Goal: Transaction & Acquisition: Purchase product/service

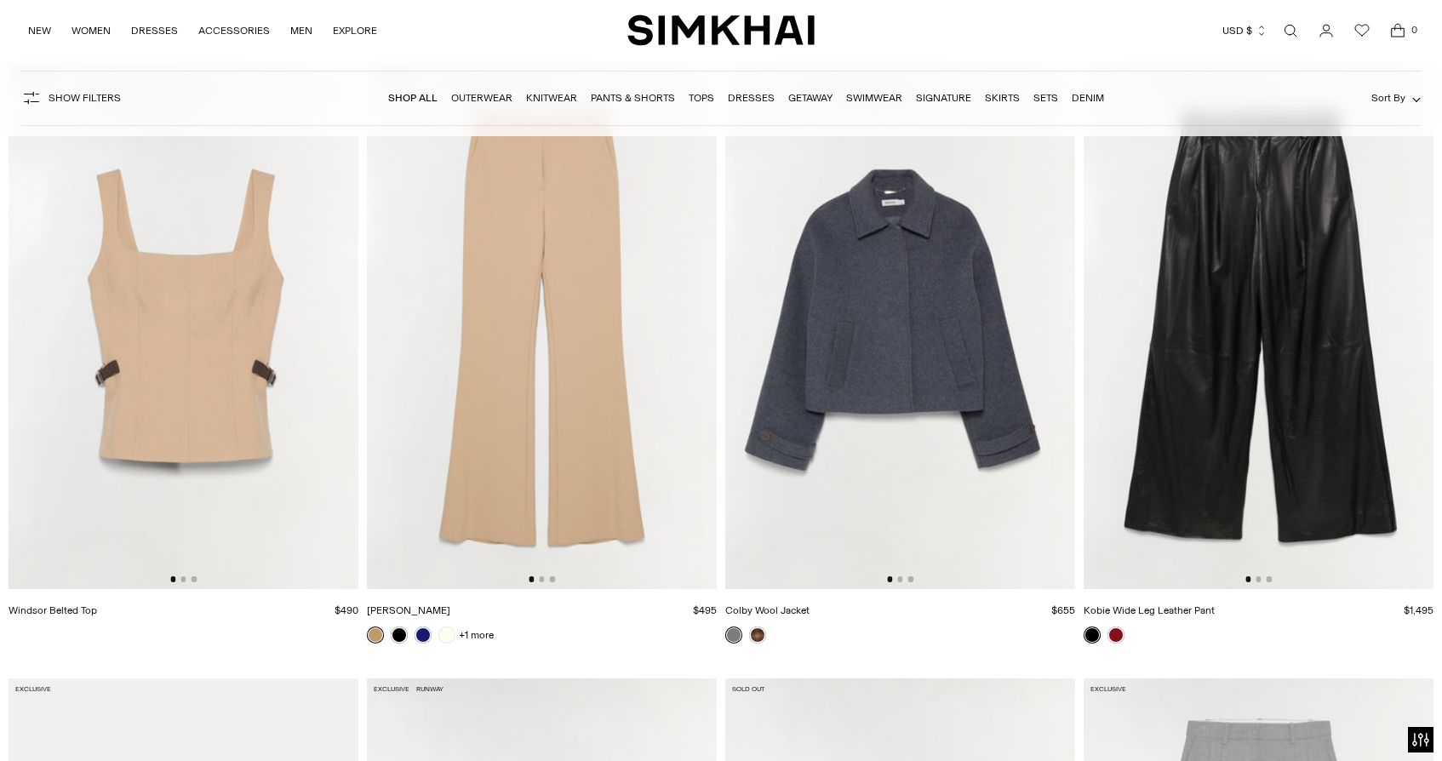
scroll to position [10678, 0]
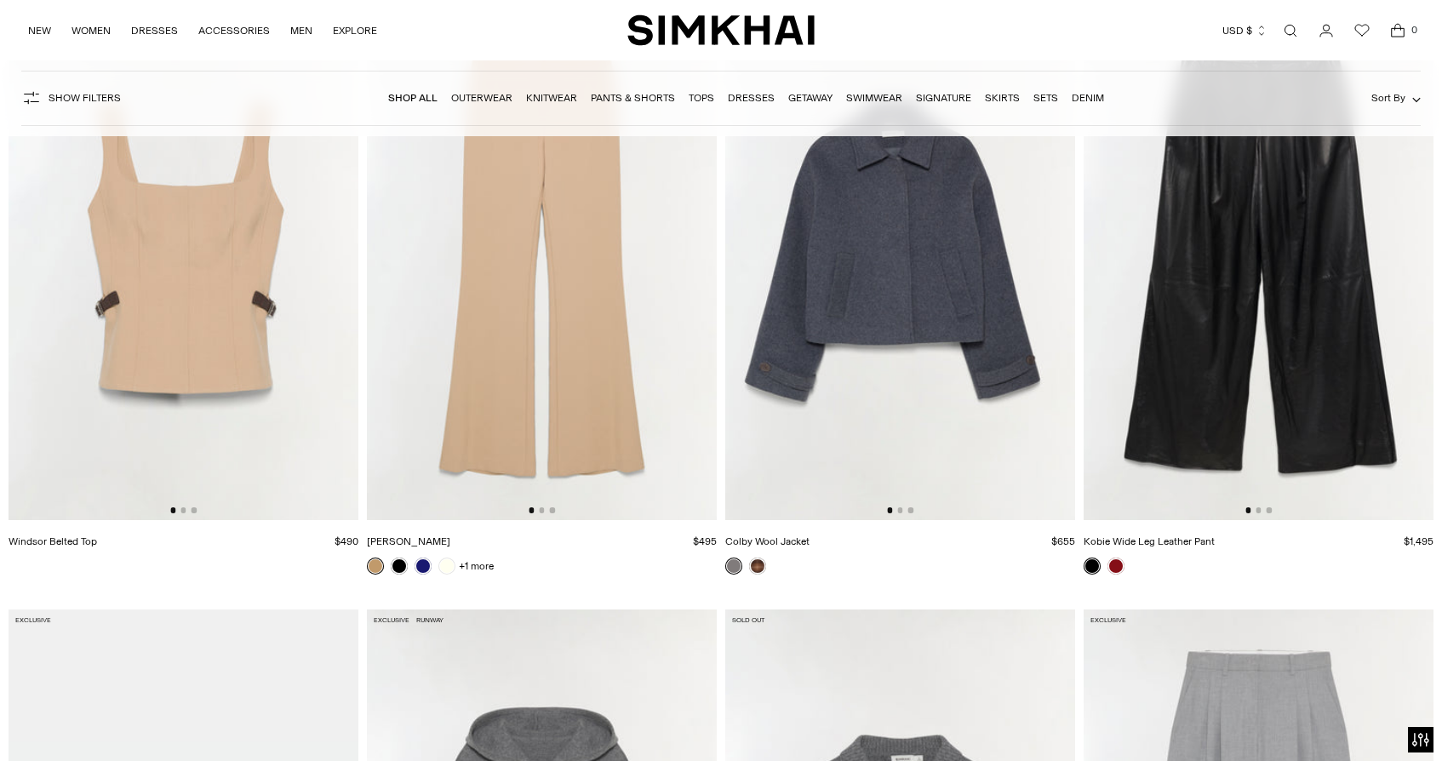
click at [540, 377] on img at bounding box center [542, 257] width 350 height 525
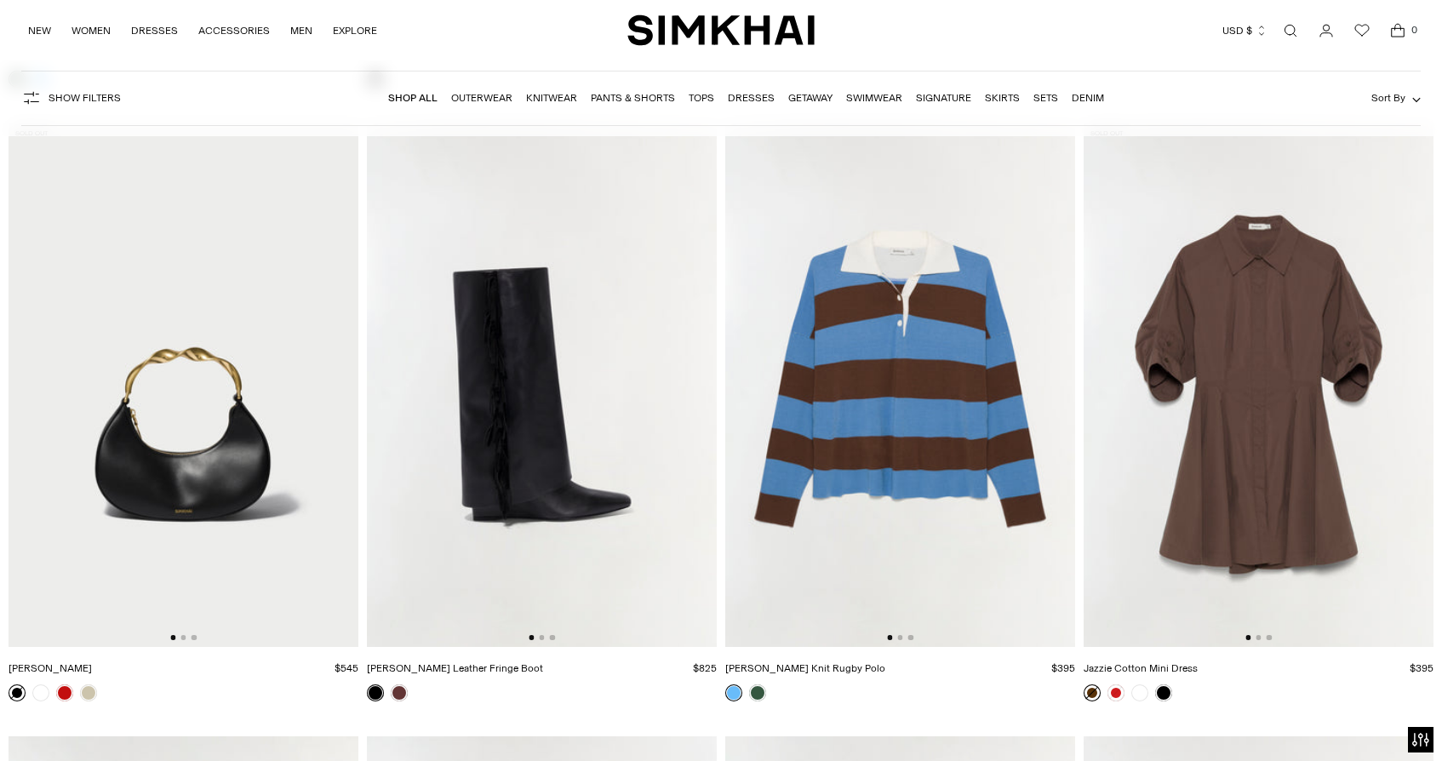
scroll to position [14855, 0]
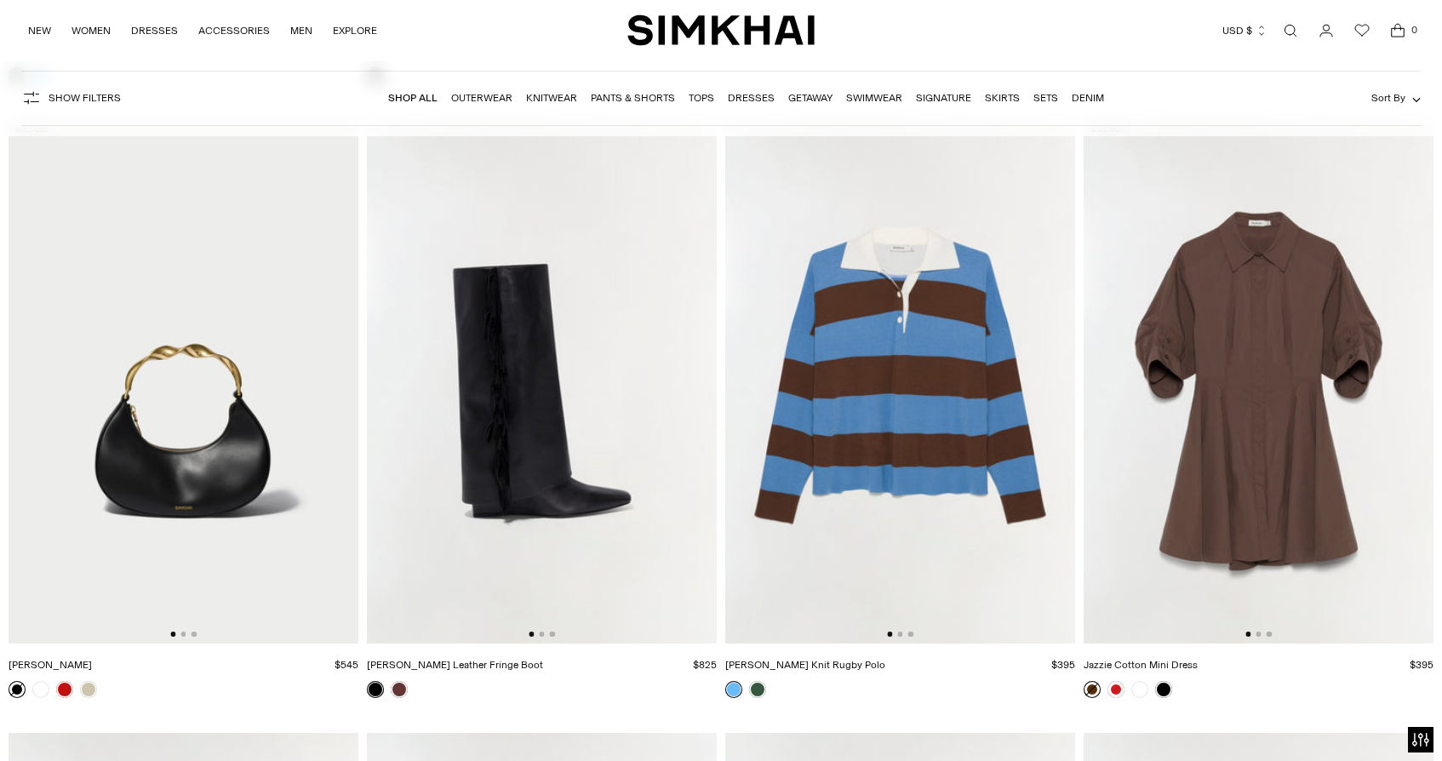
click at [1262, 485] on img at bounding box center [1259, 381] width 350 height 525
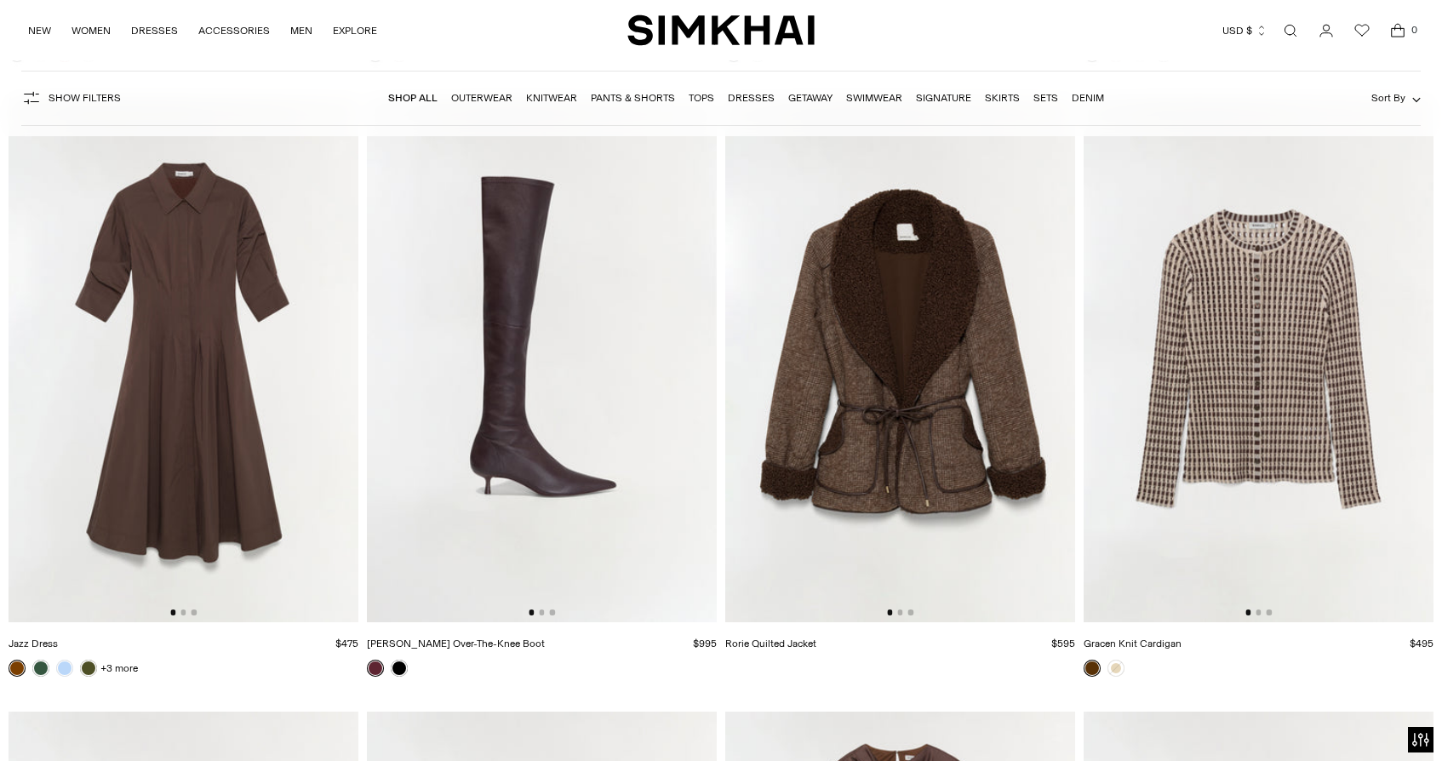
scroll to position [15499, 0]
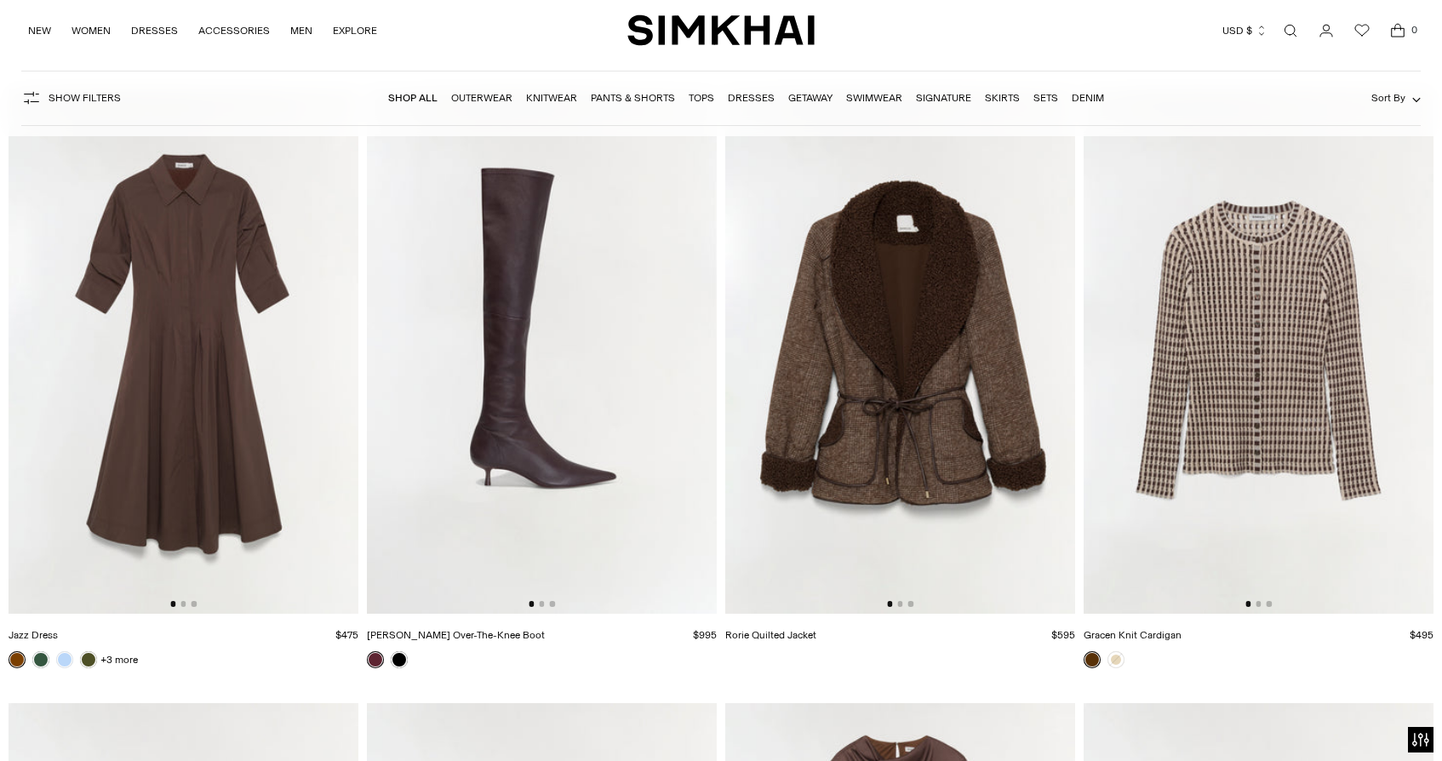
click at [874, 490] on img at bounding box center [900, 351] width 350 height 525
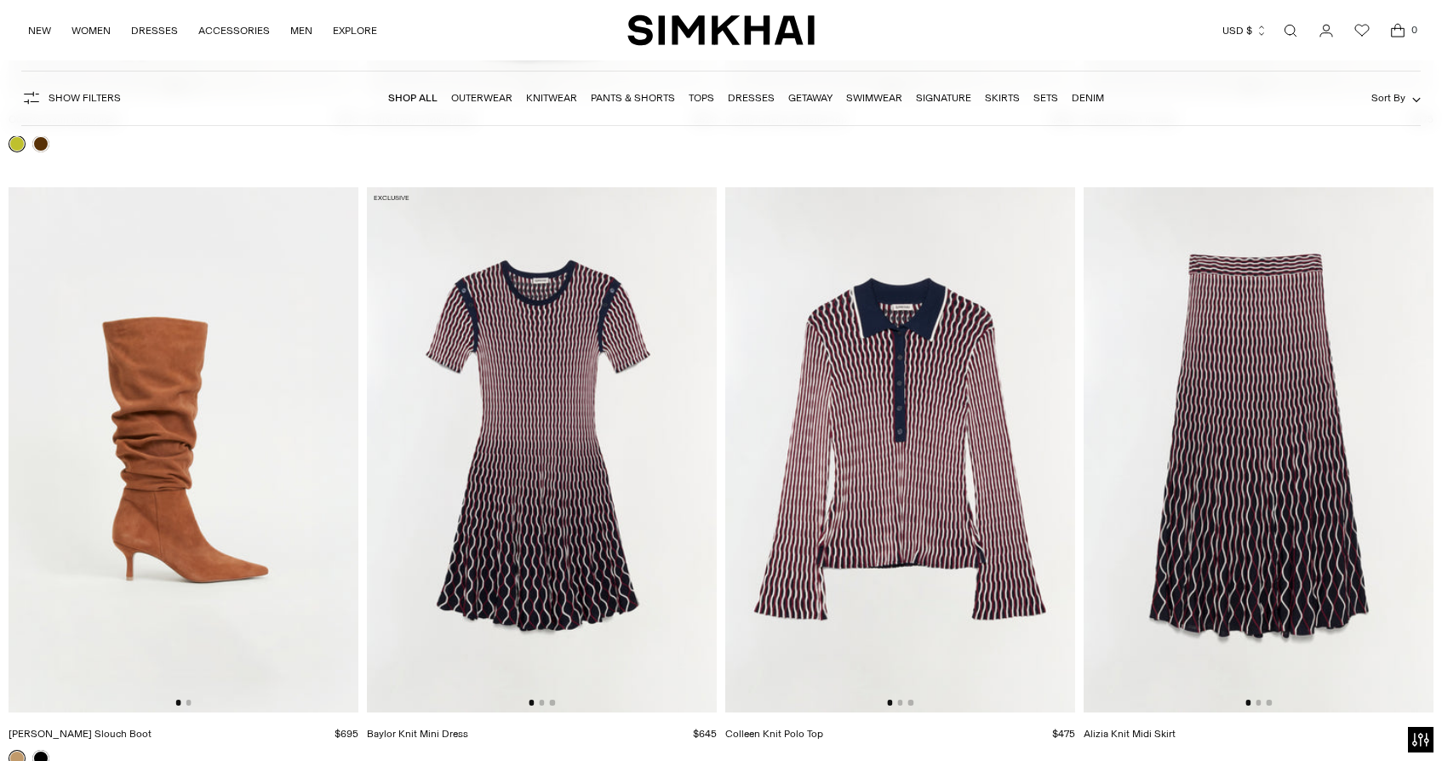
scroll to position [17861, 0]
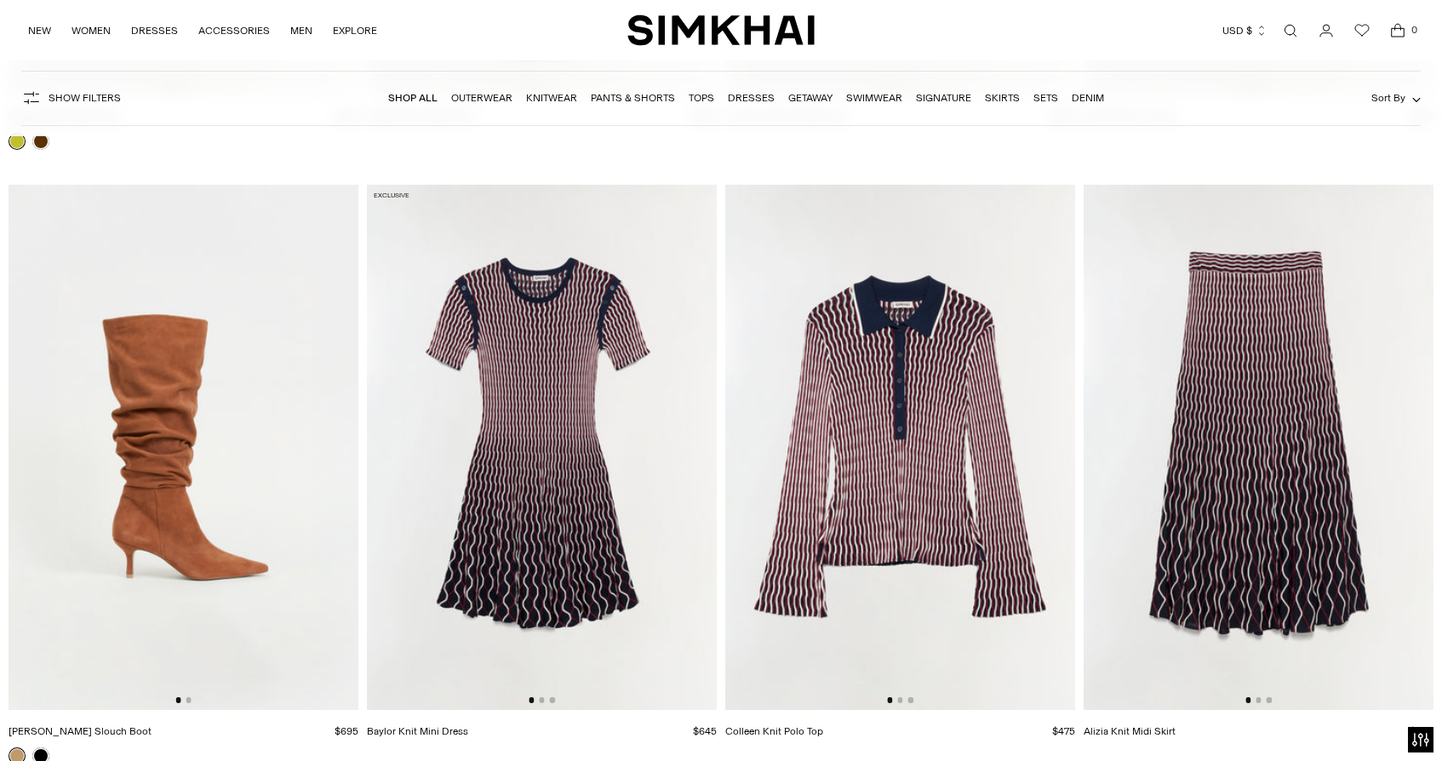
click at [544, 514] on img at bounding box center [542, 447] width 350 height 525
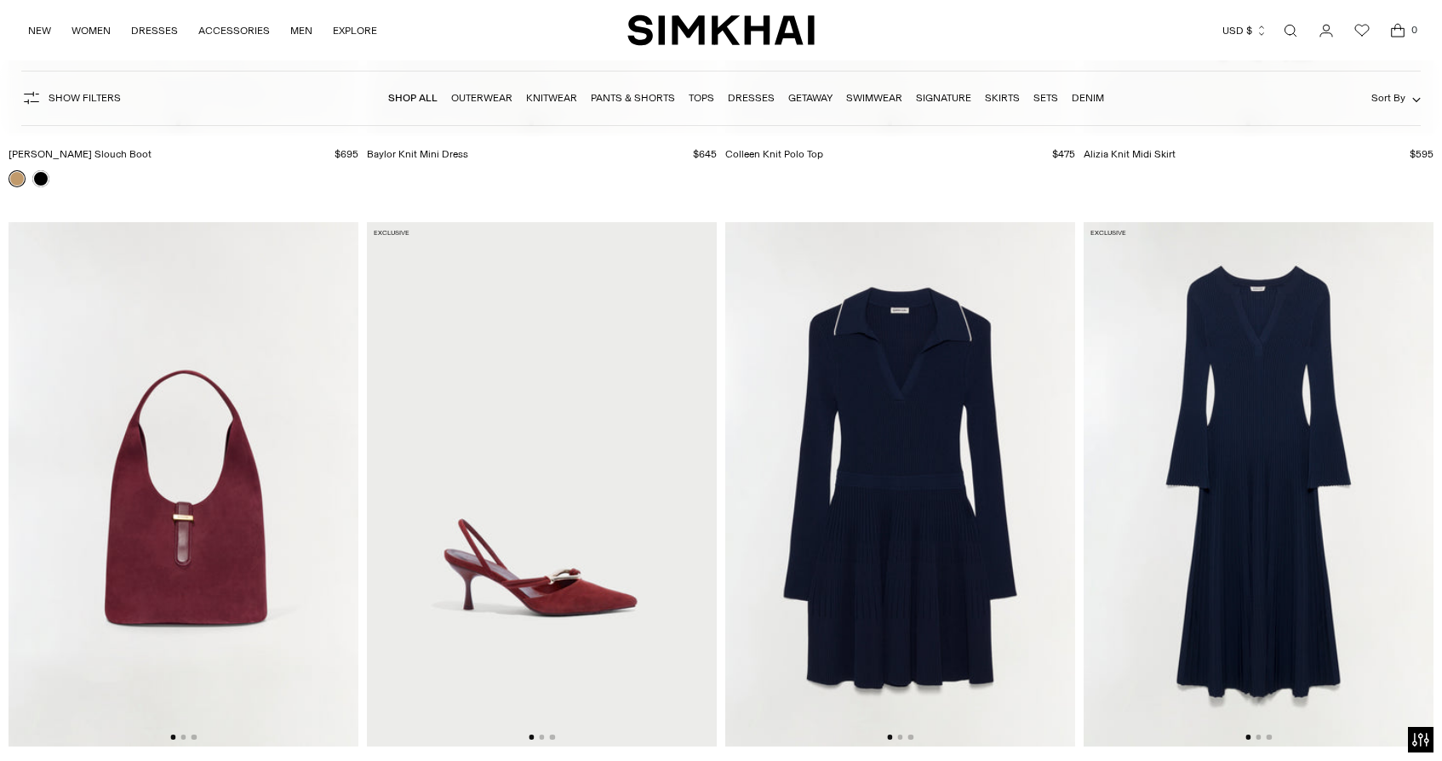
scroll to position [18444, 0]
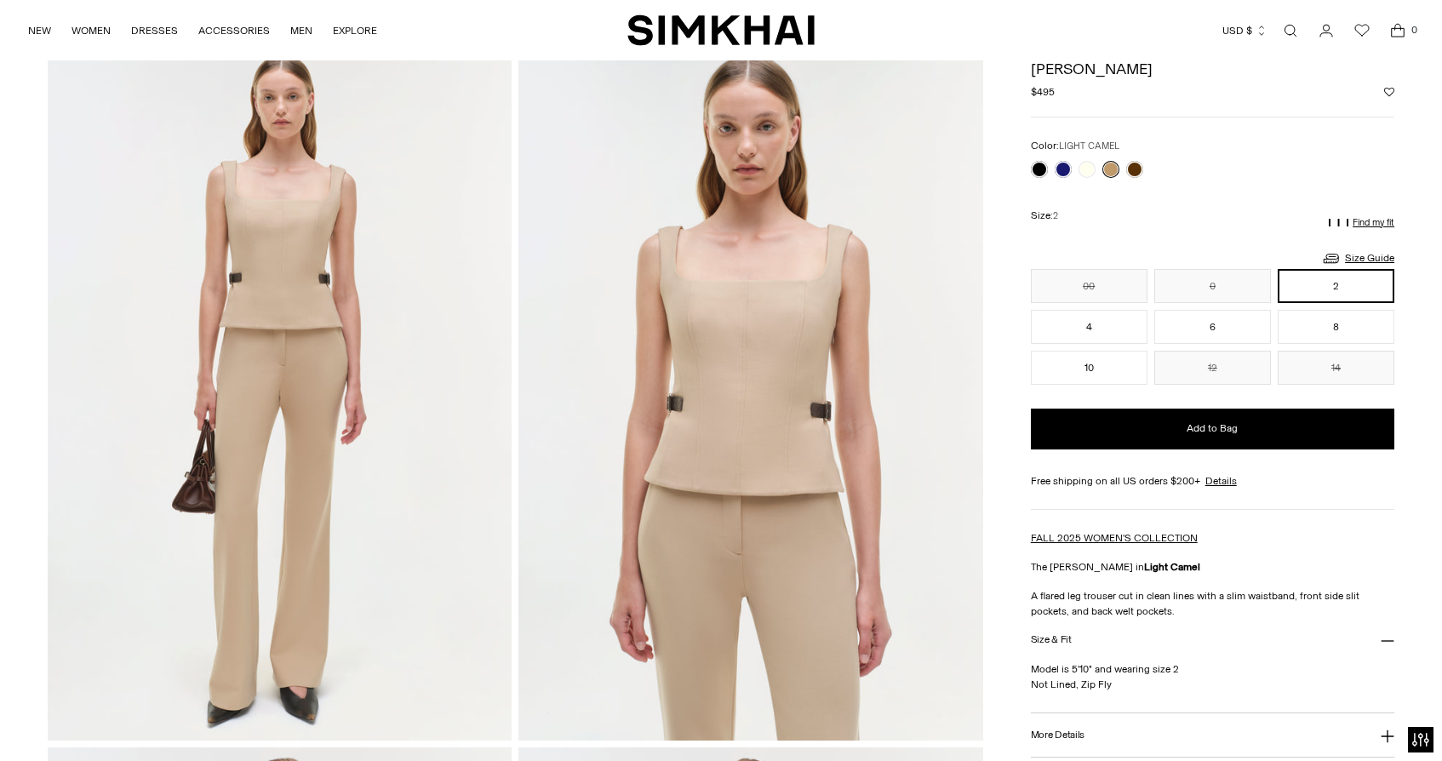
scroll to position [81, 0]
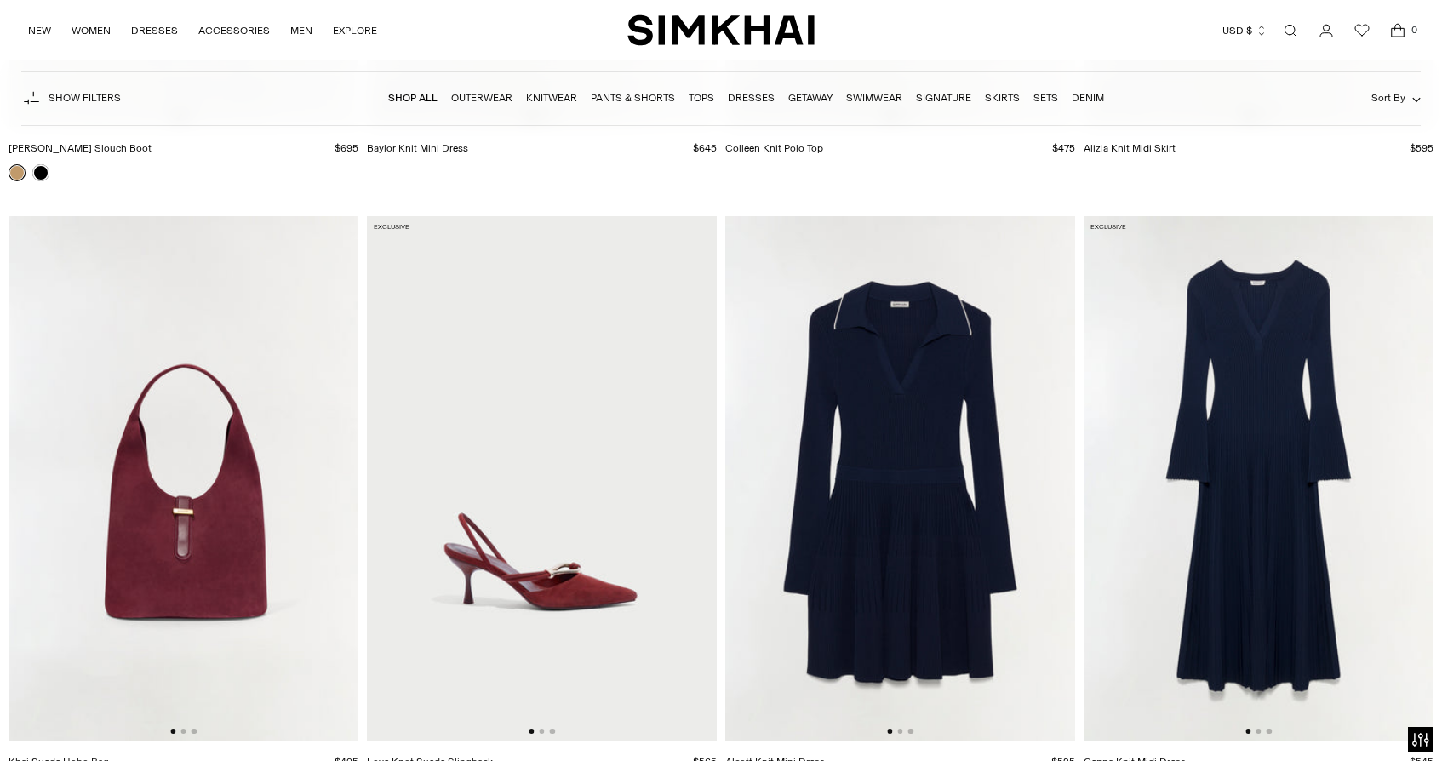
scroll to position [18444, 0]
click at [949, 525] on img at bounding box center [900, 478] width 350 height 525
click at [1271, 542] on img at bounding box center [1259, 478] width 350 height 525
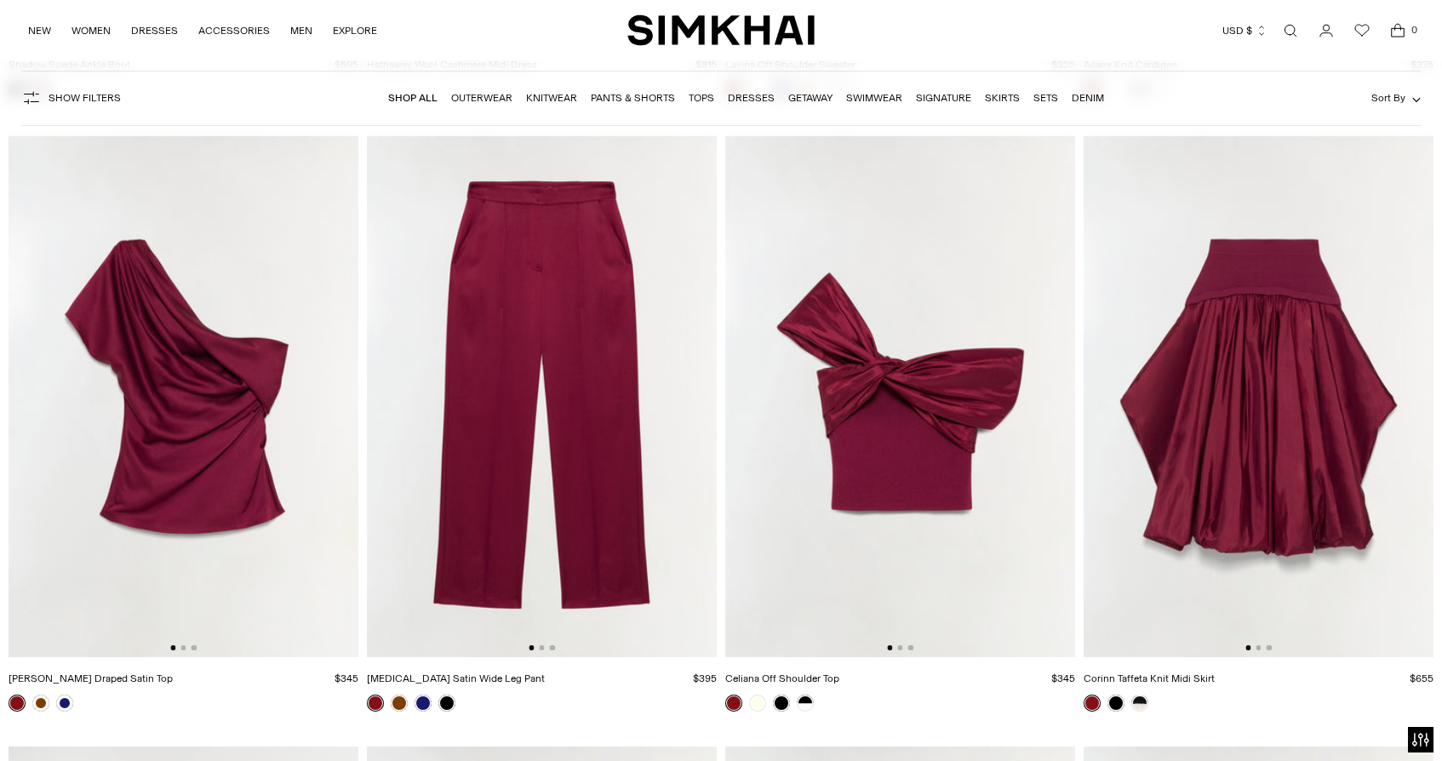
scroll to position [19773, 0]
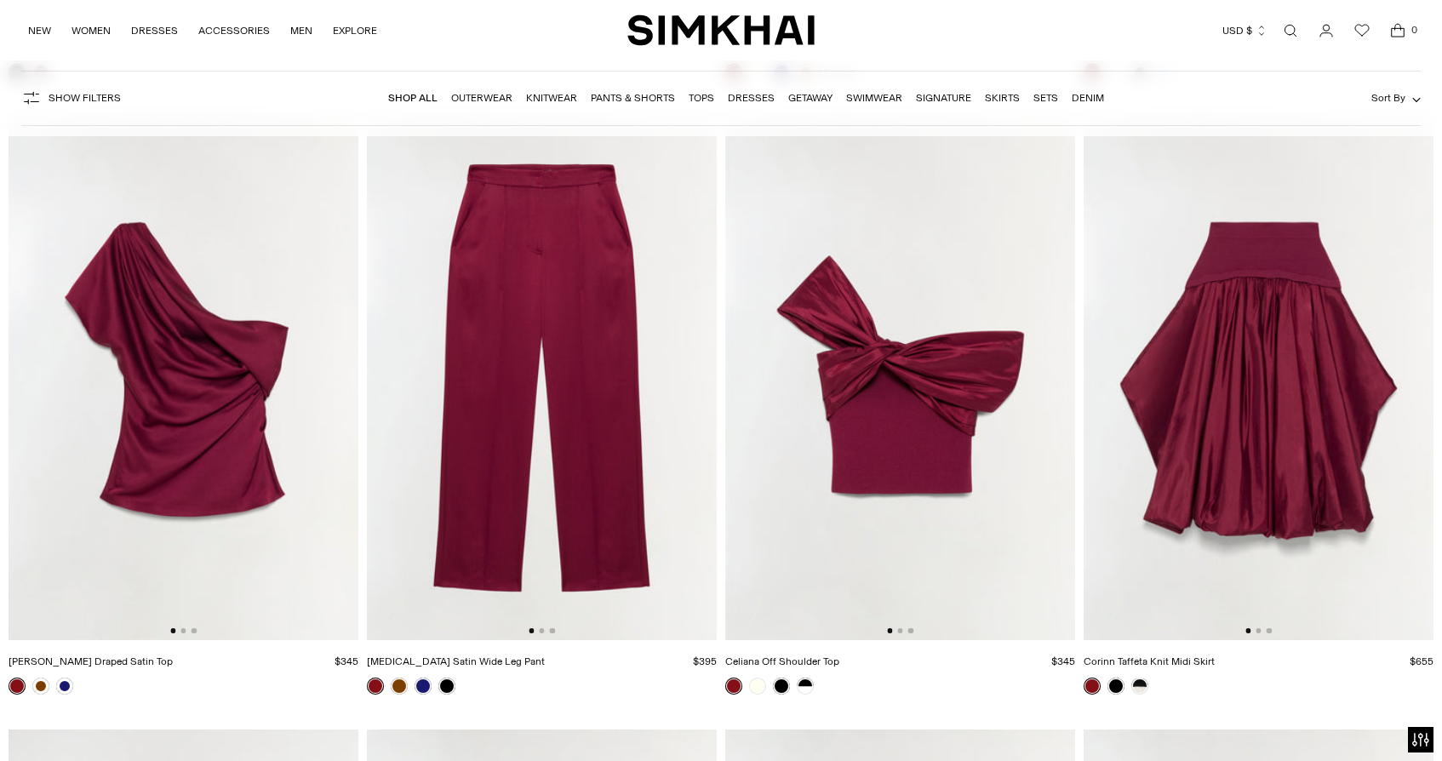
click at [1262, 418] on img at bounding box center [1259, 378] width 350 height 525
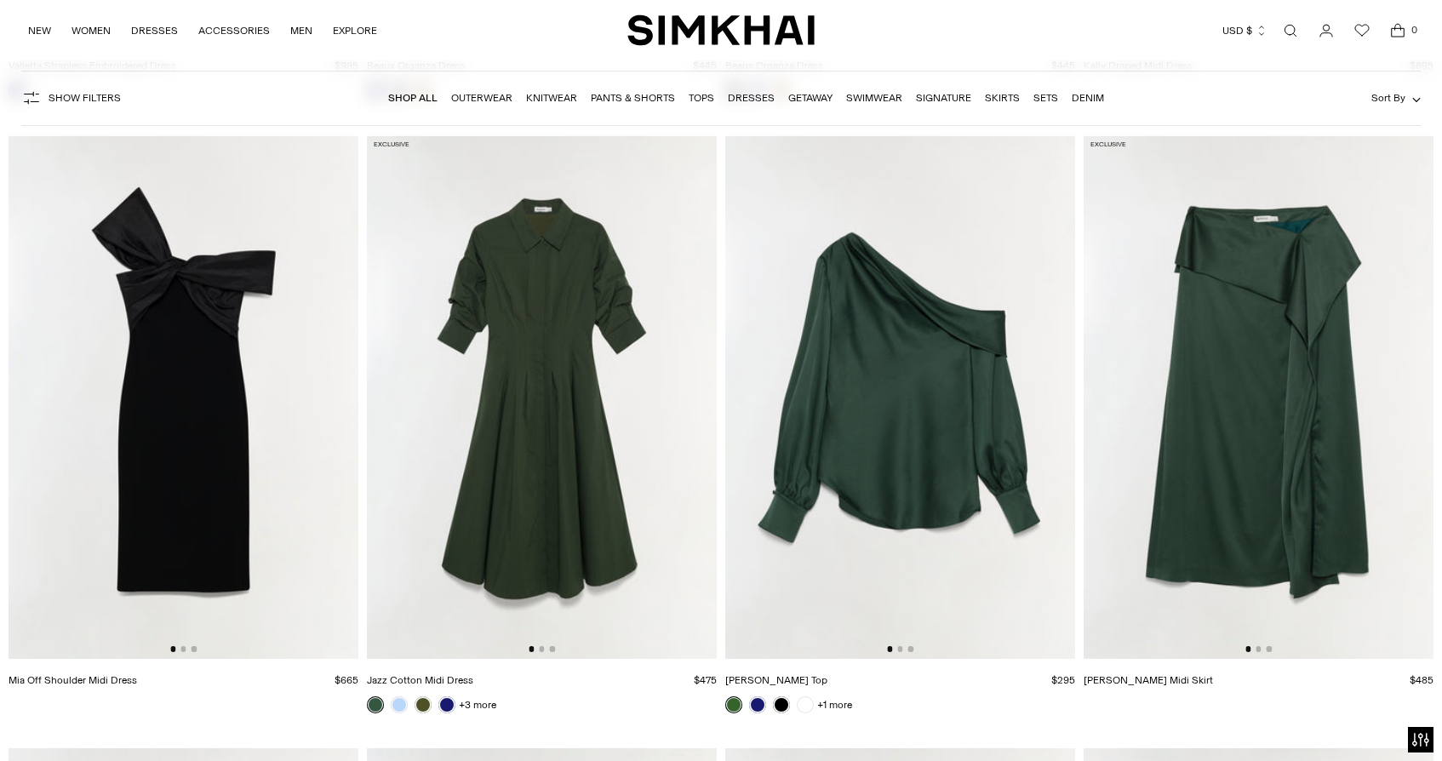
scroll to position [21599, 0]
click at [569, 494] on img at bounding box center [542, 395] width 350 height 525
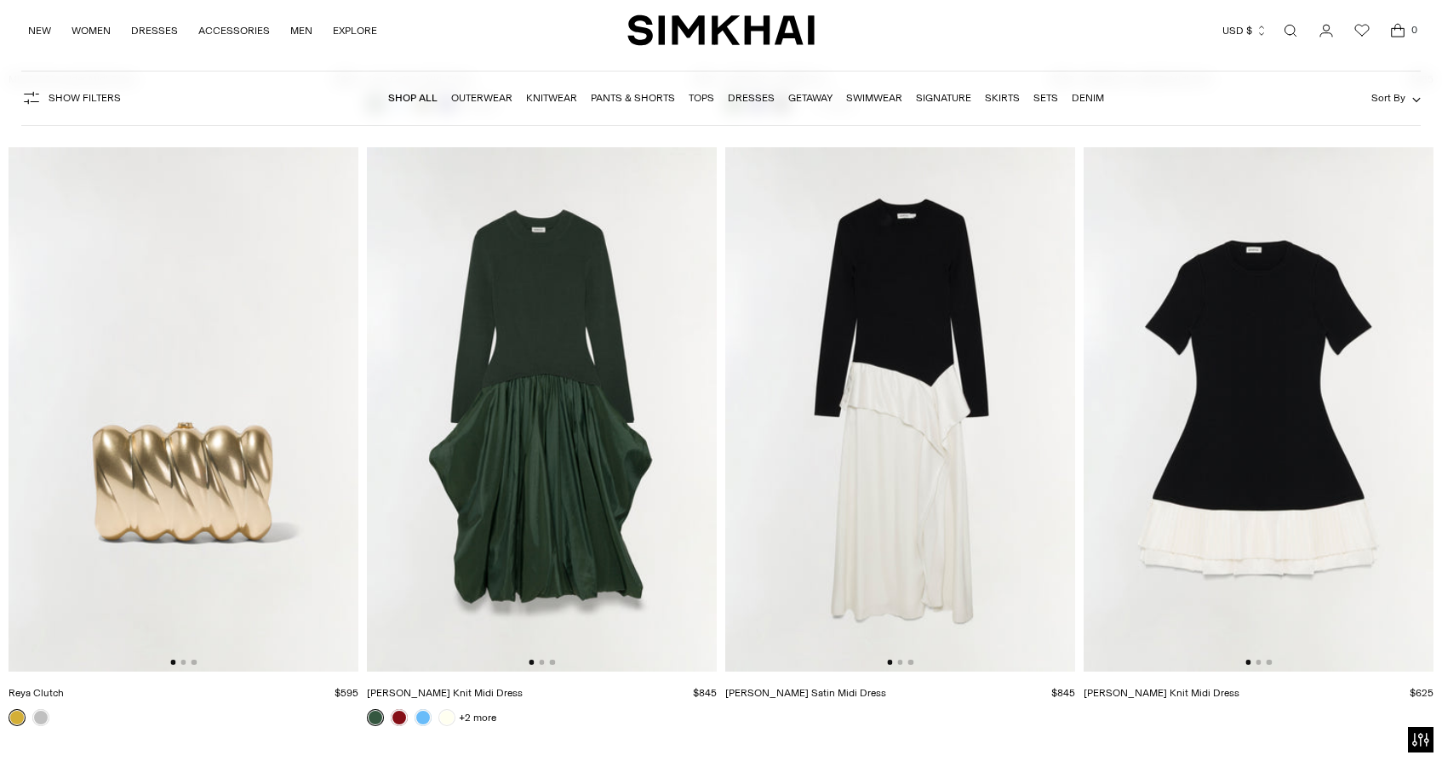
scroll to position [22208, 0]
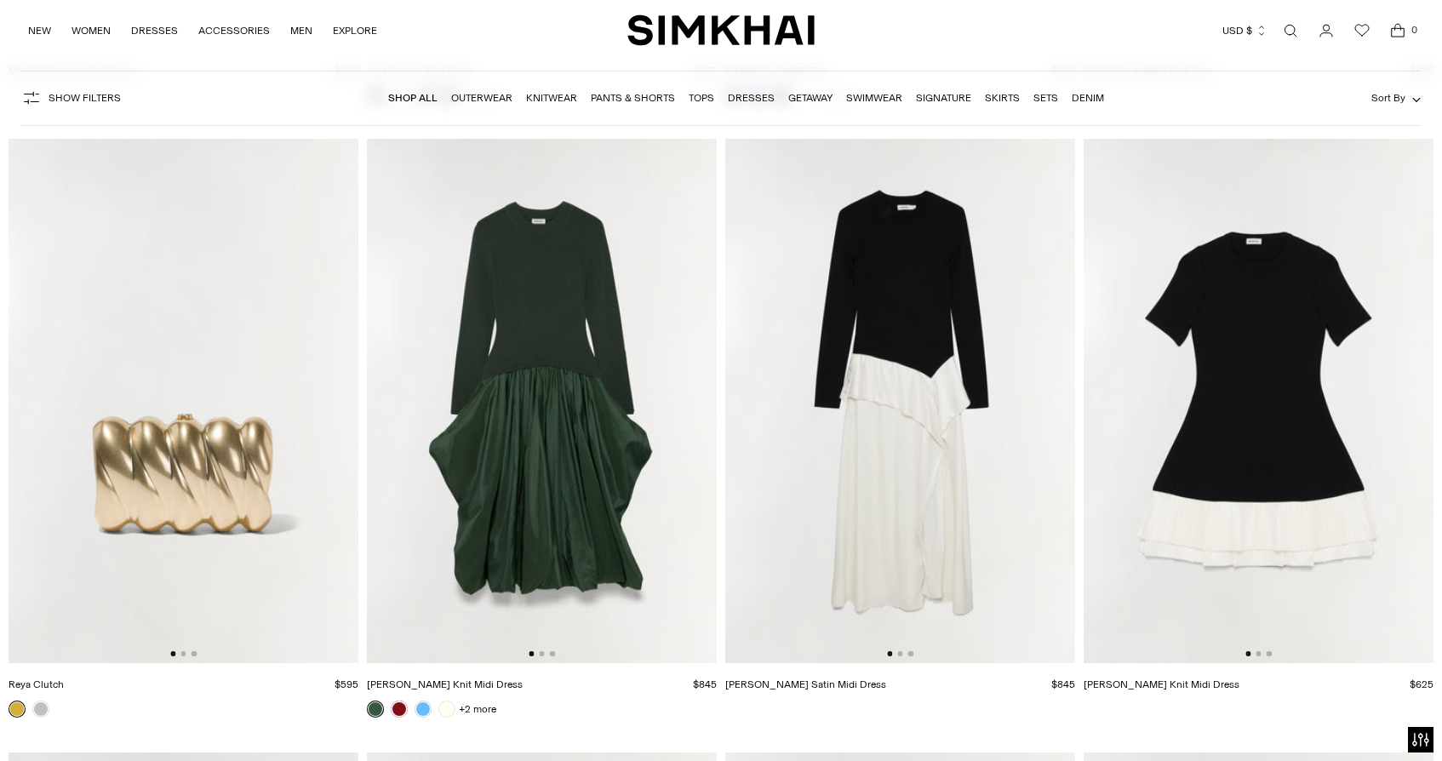
click at [594, 530] on img at bounding box center [542, 401] width 350 height 525
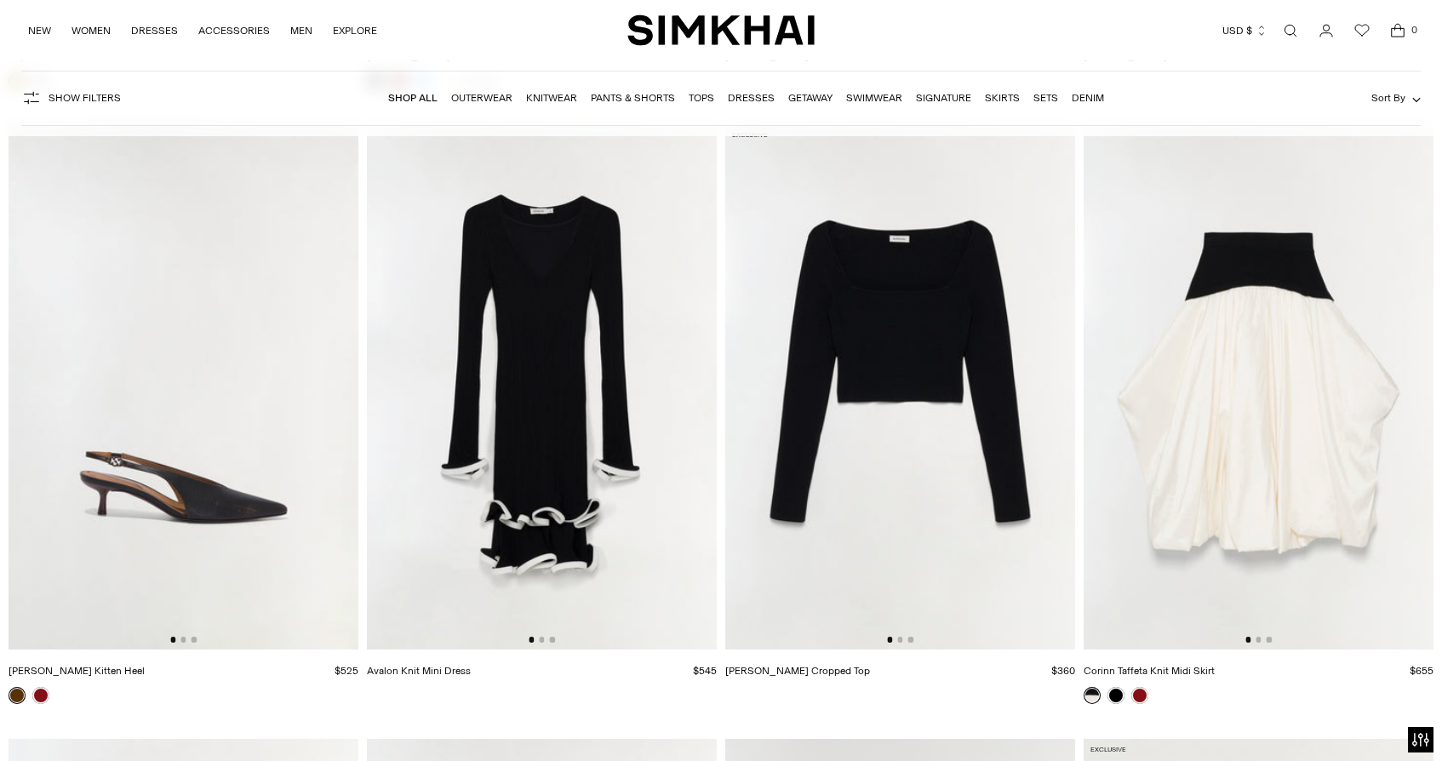
scroll to position [22829, 0]
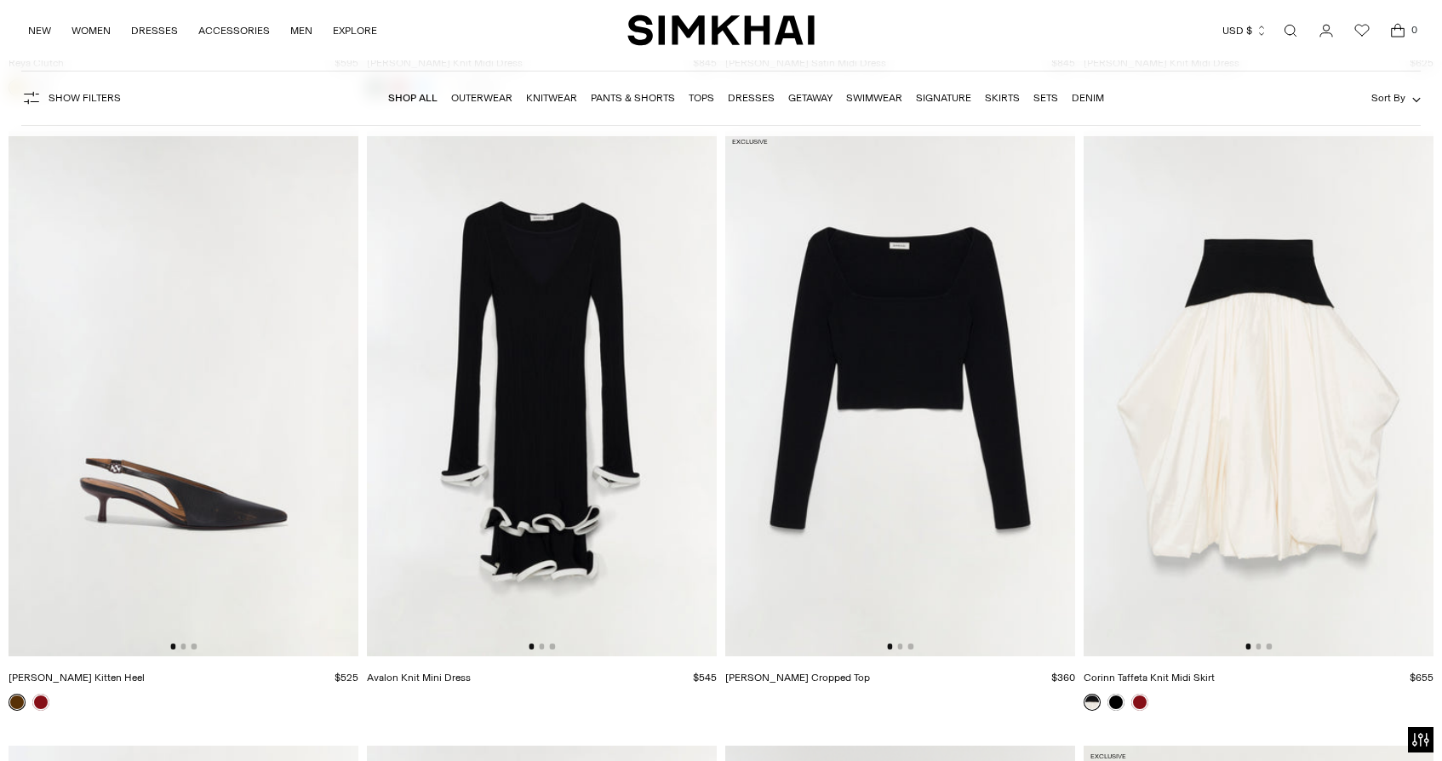
click at [576, 456] on img at bounding box center [542, 393] width 350 height 525
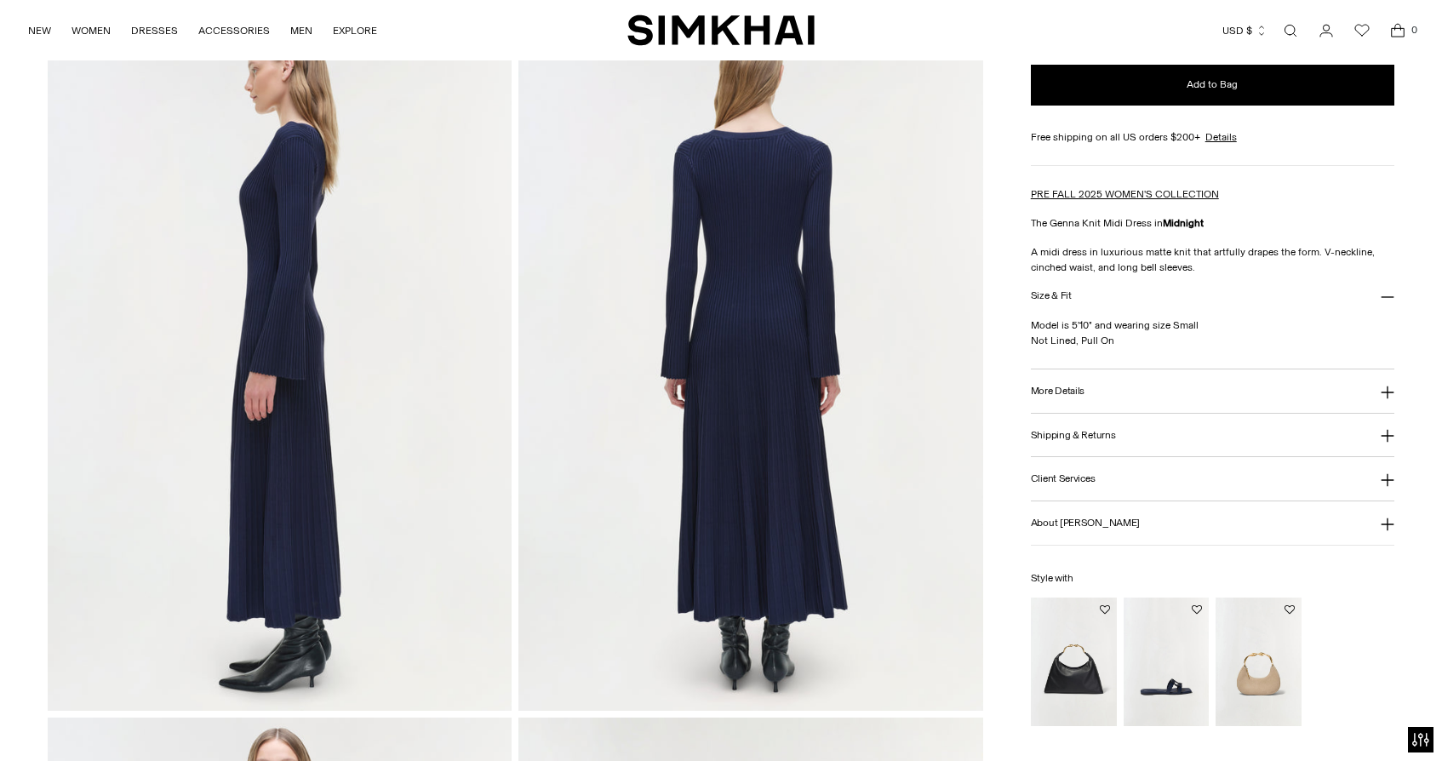
scroll to position [818, 0]
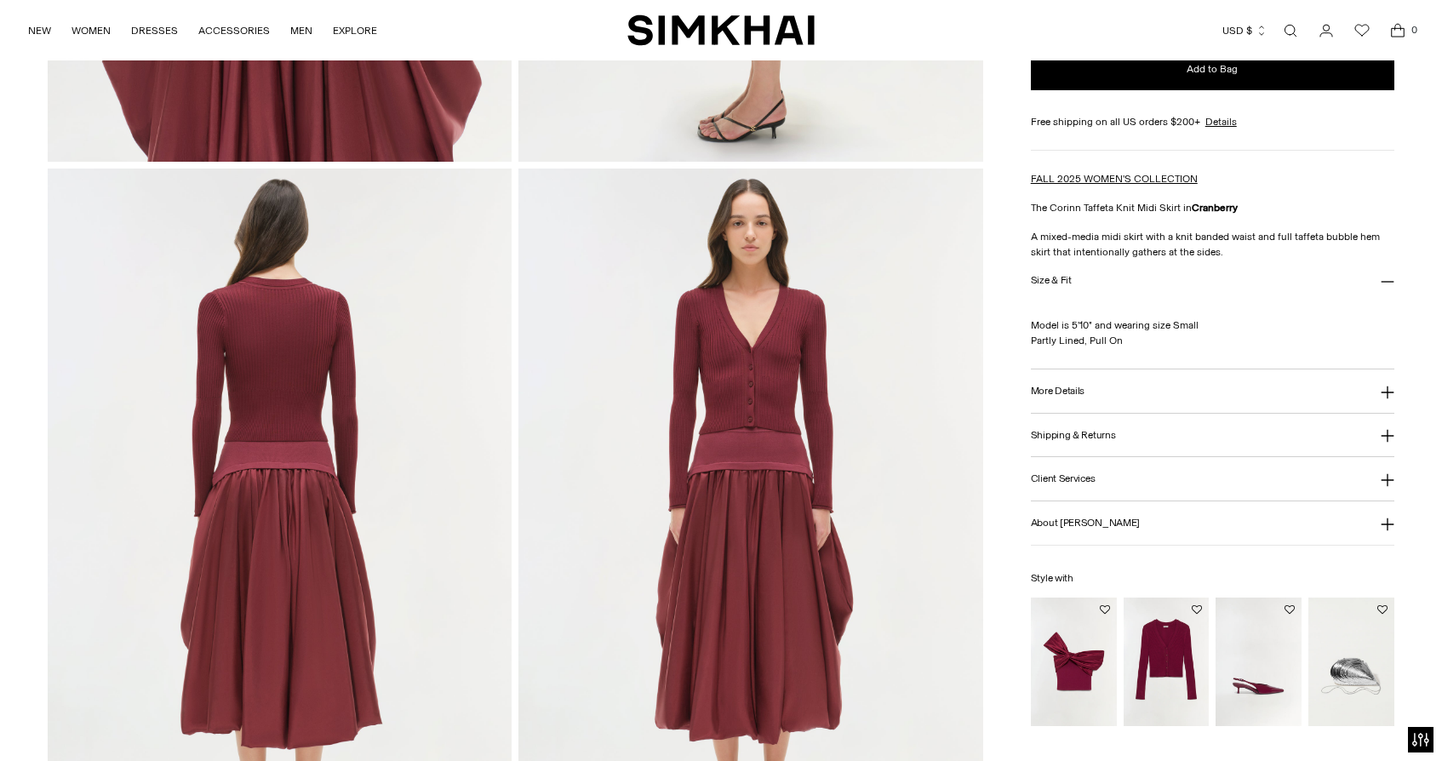
scroll to position [1367, 0]
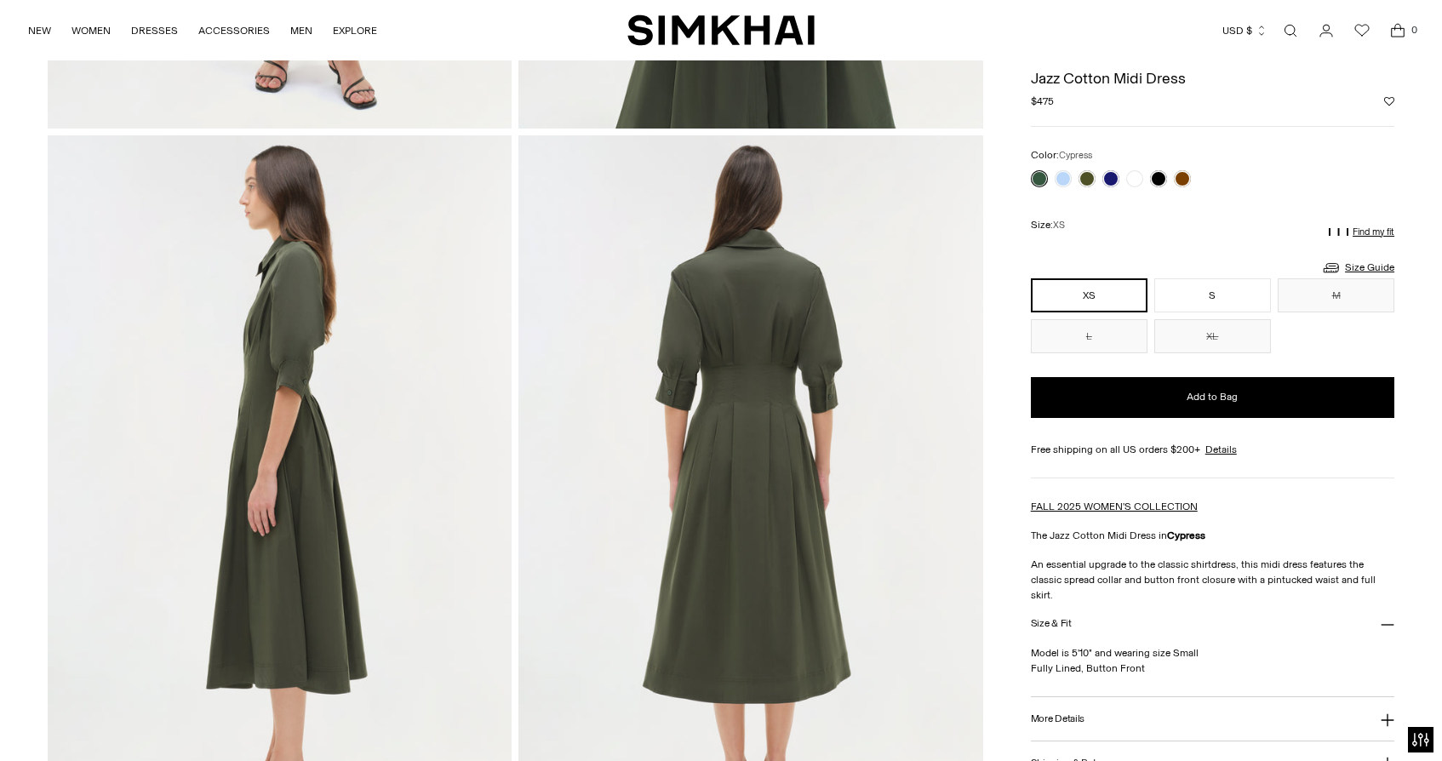
scroll to position [618, 0]
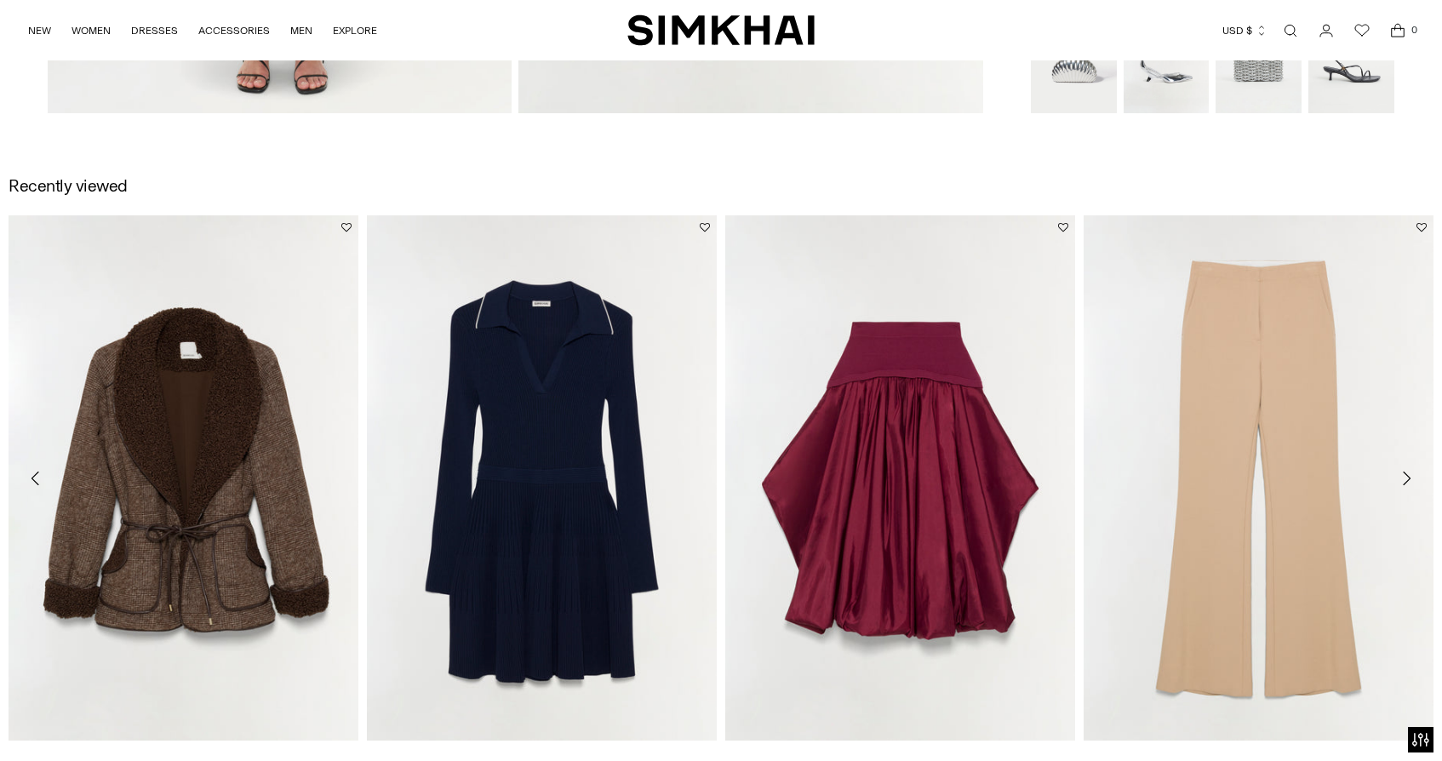
scroll to position [2128, 0]
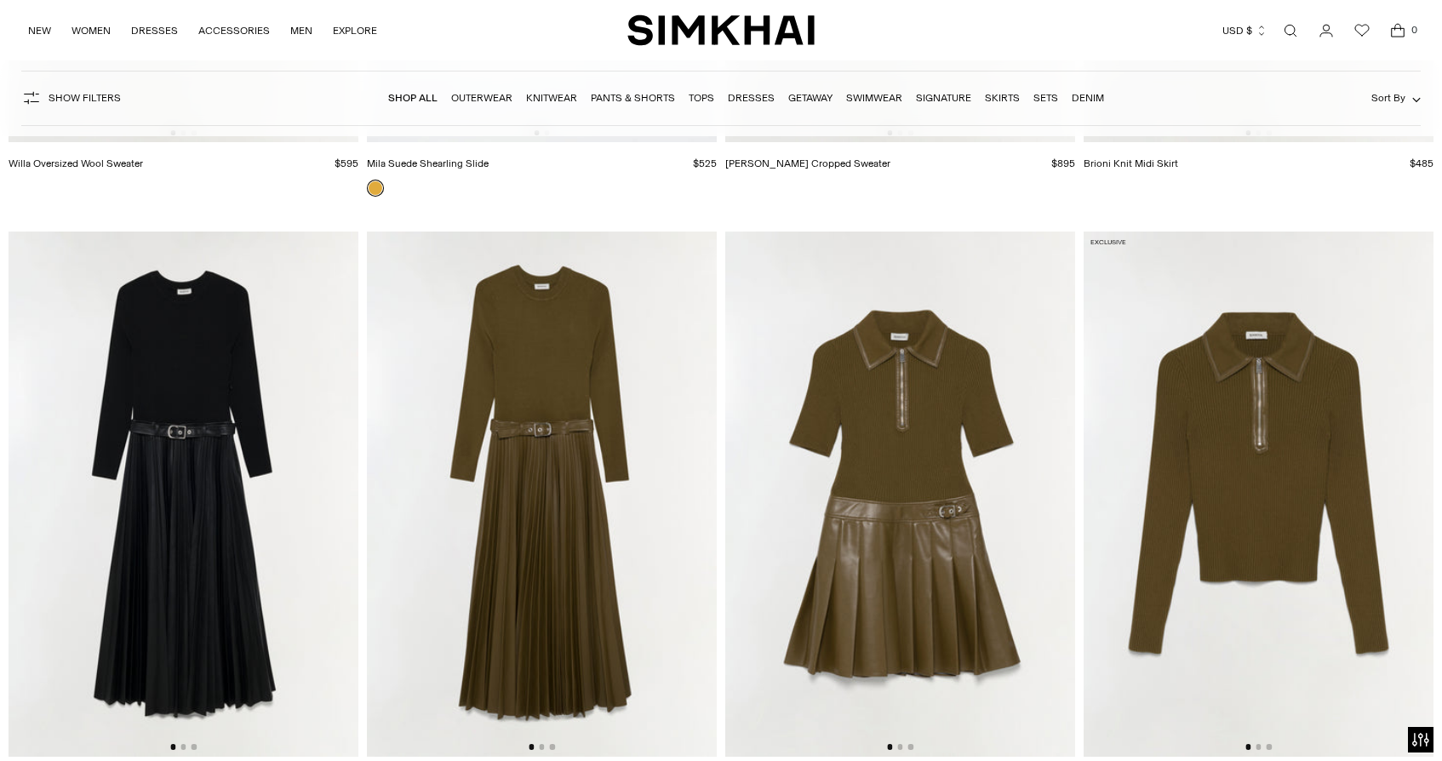
scroll to position [25189, 0]
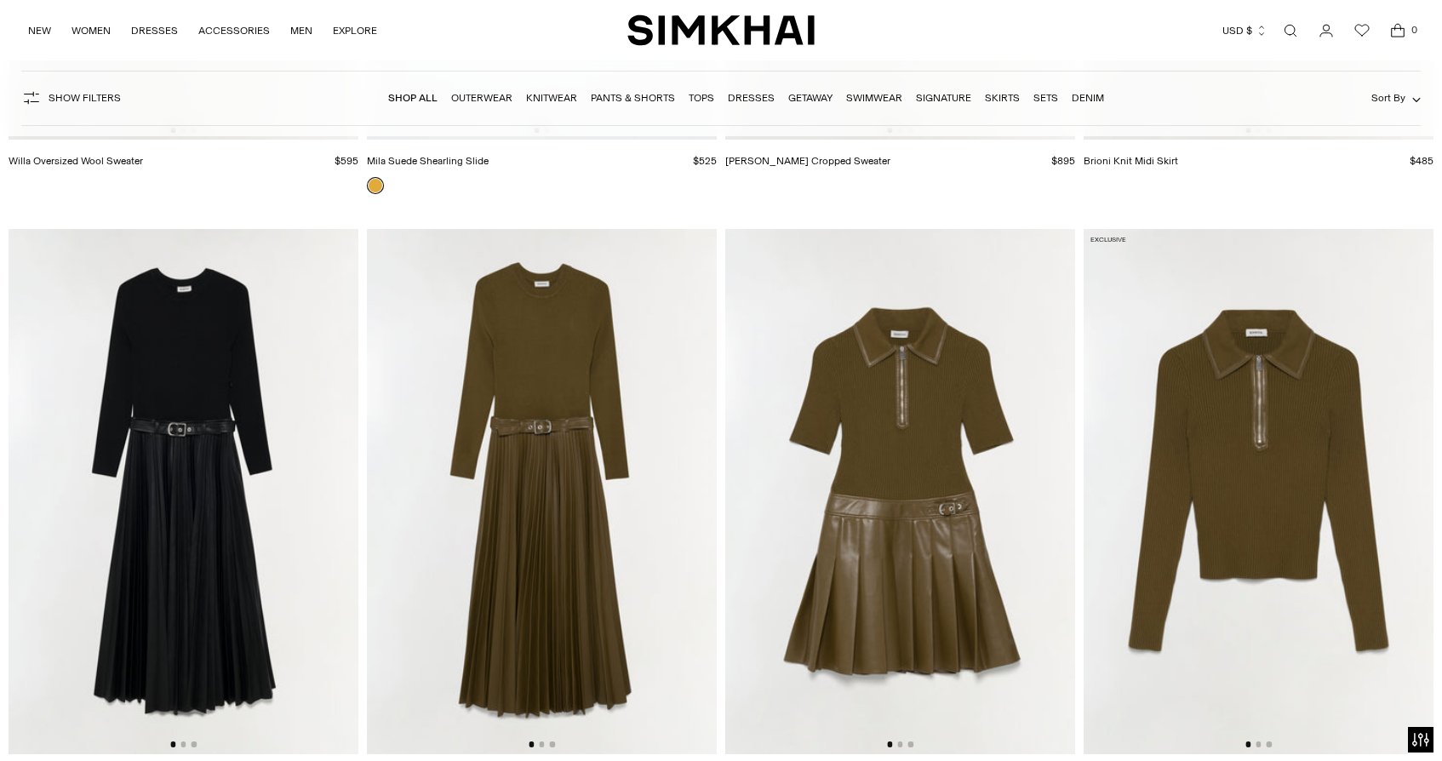
click at [911, 532] on img at bounding box center [900, 491] width 350 height 525
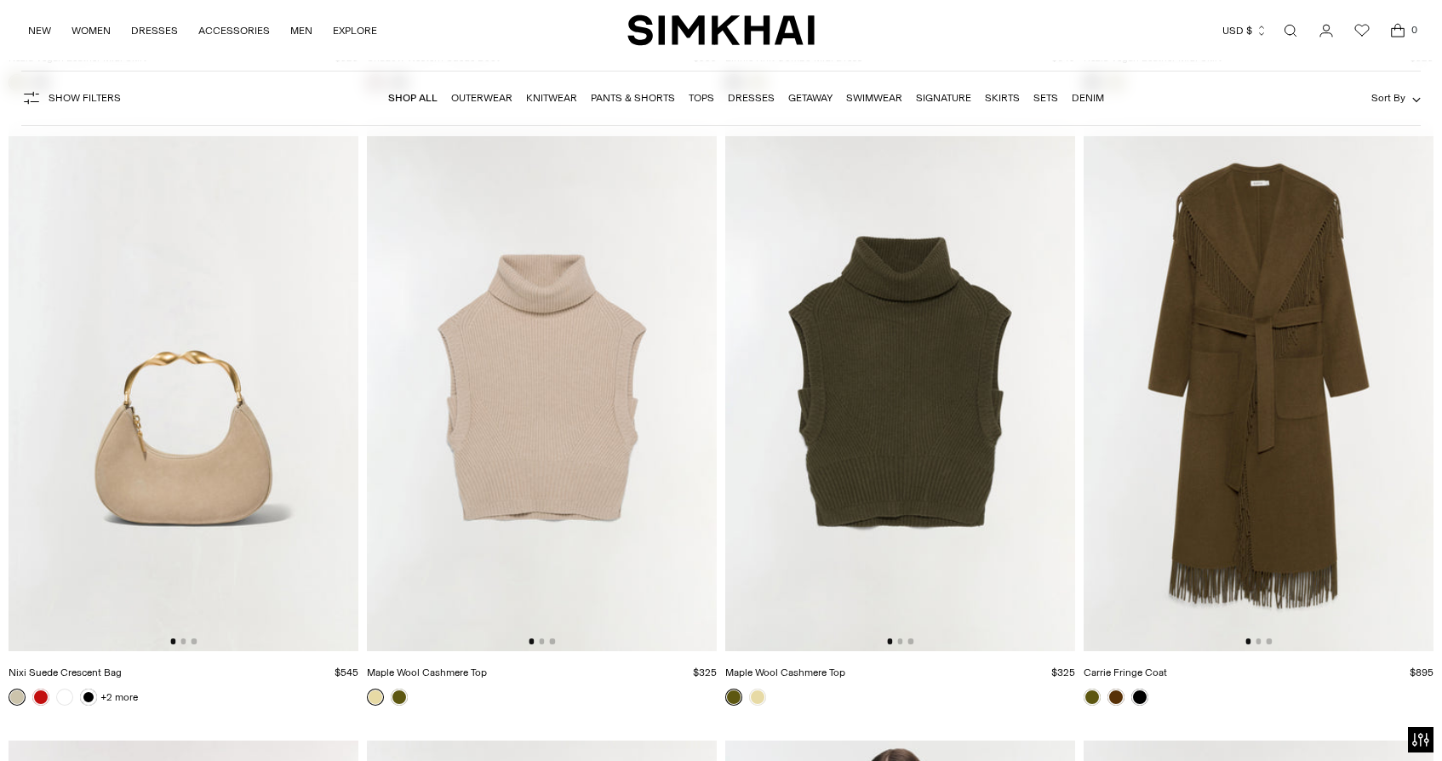
scroll to position [26529, 0]
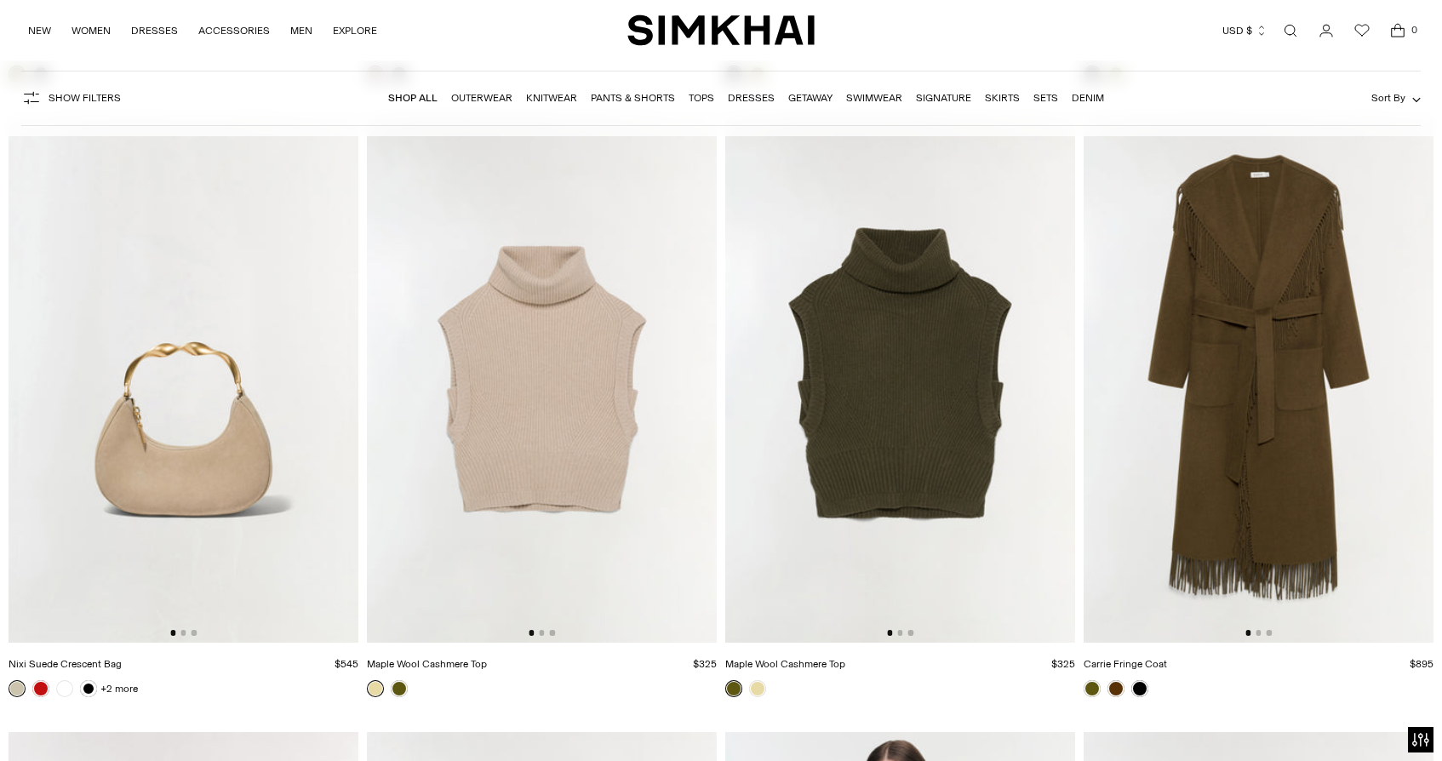
click at [1236, 481] on img at bounding box center [1259, 380] width 350 height 525
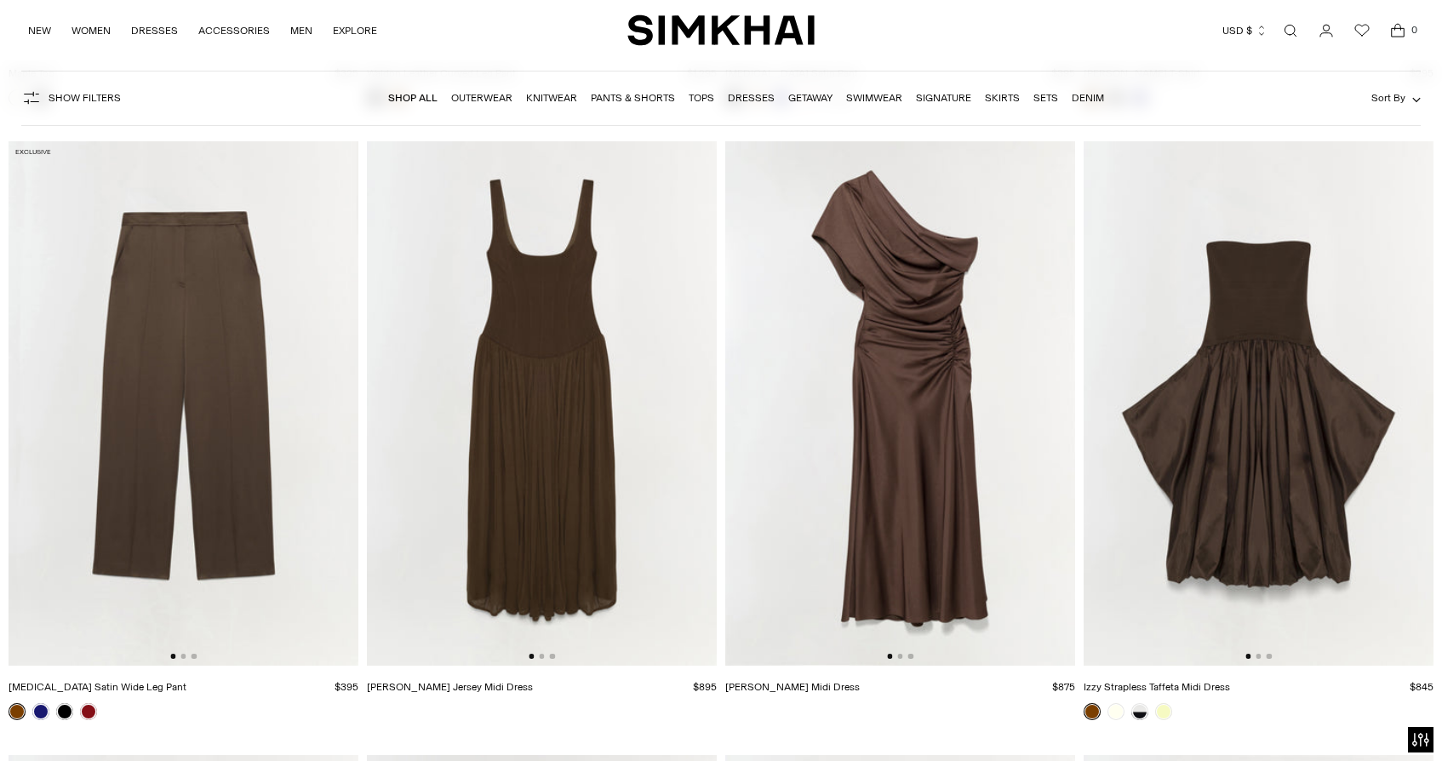
scroll to position [28359, 0]
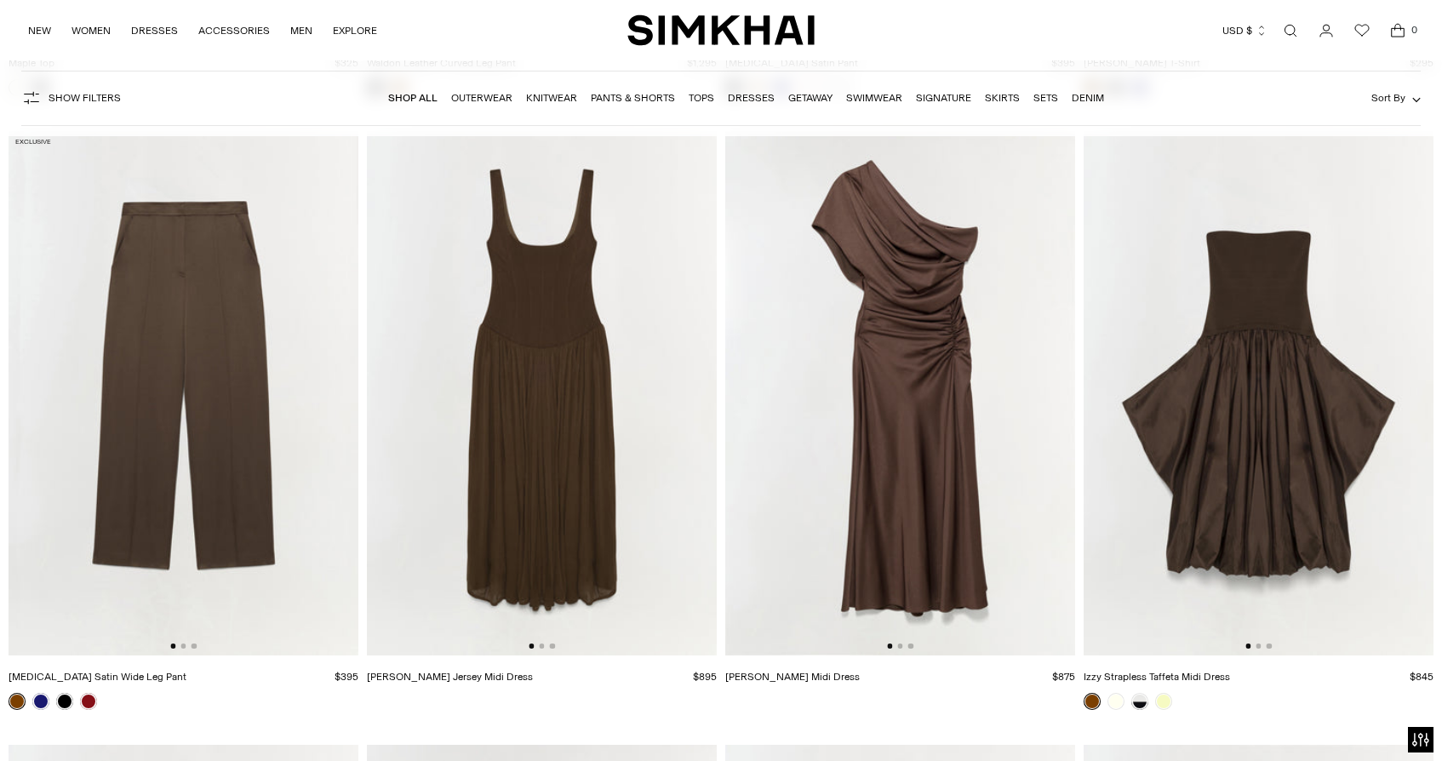
click at [1217, 484] on img at bounding box center [1259, 393] width 350 height 525
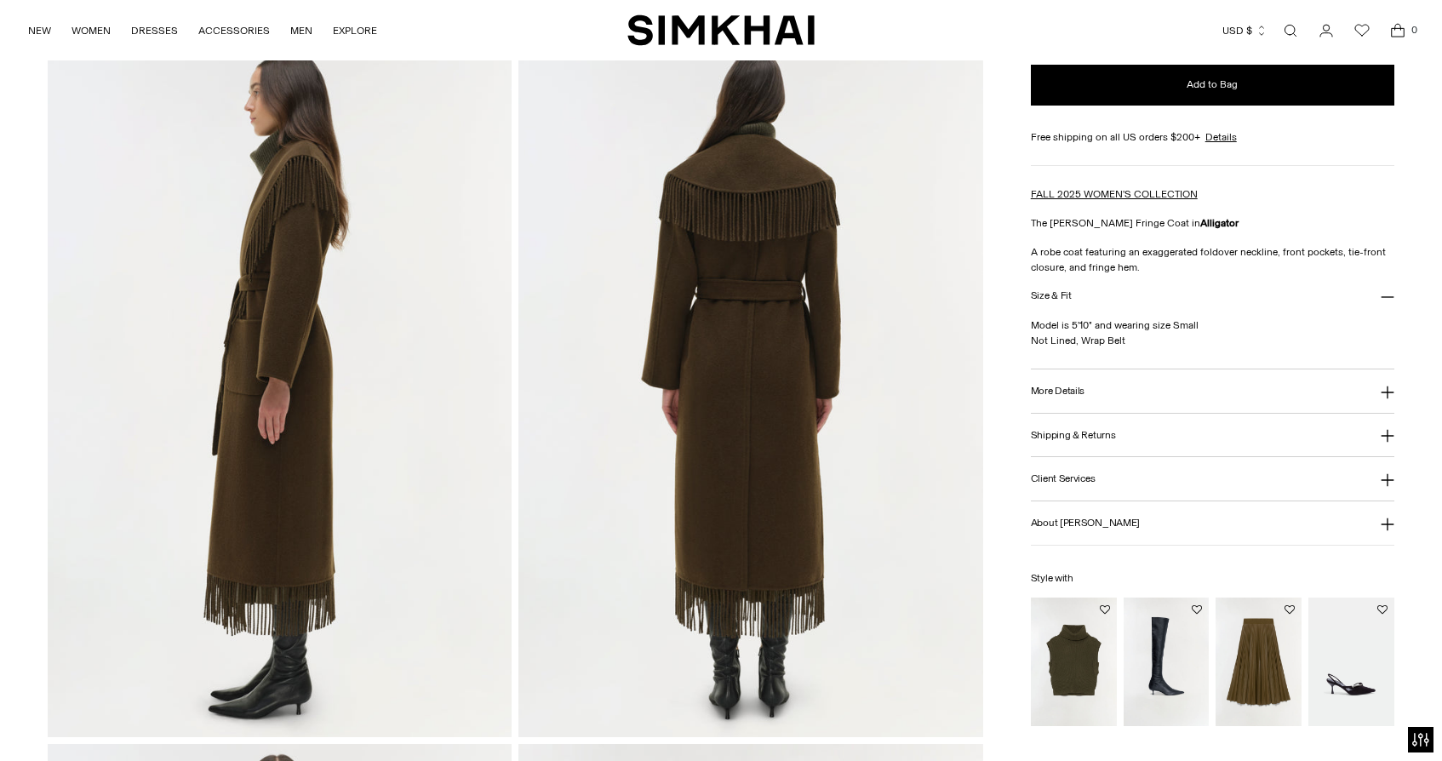
scroll to position [788, 0]
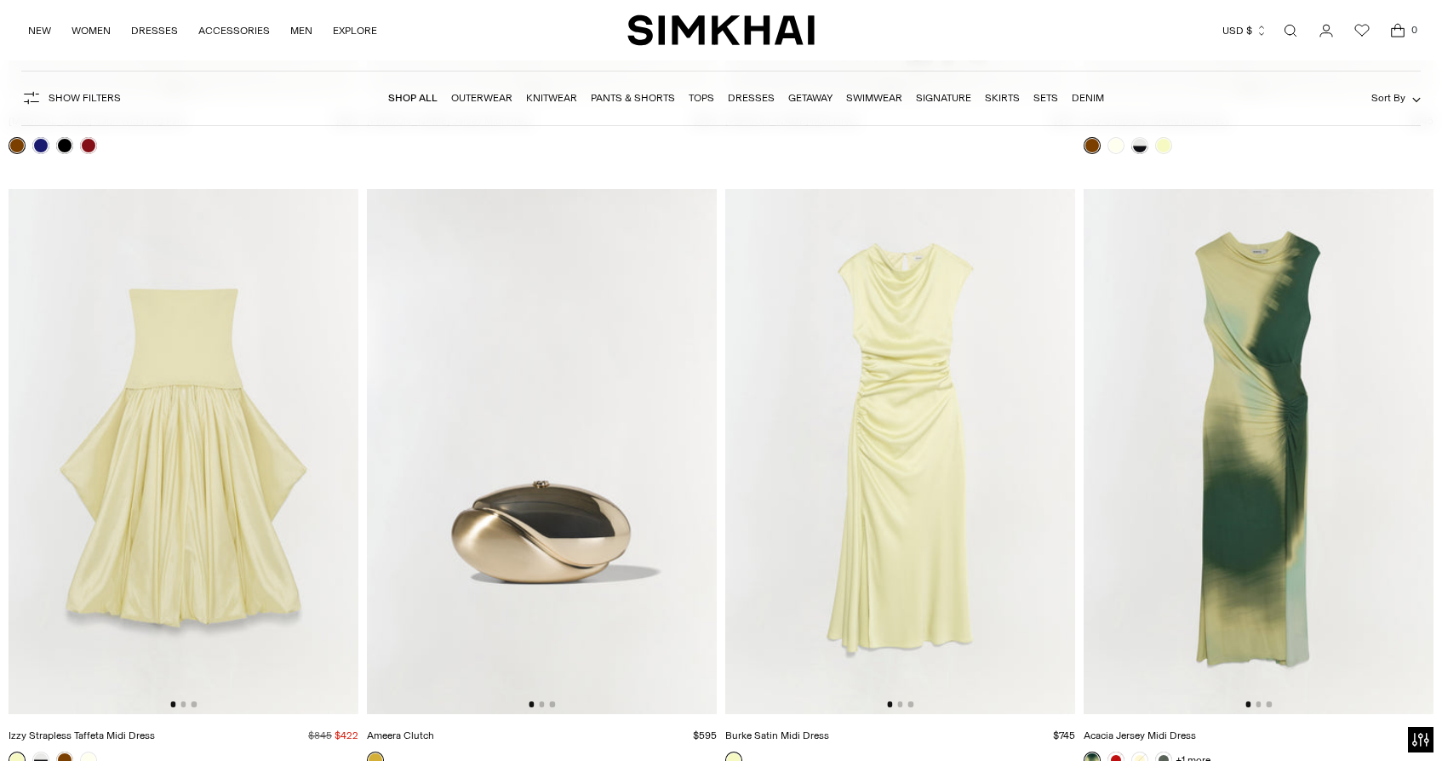
scroll to position [28918, 0]
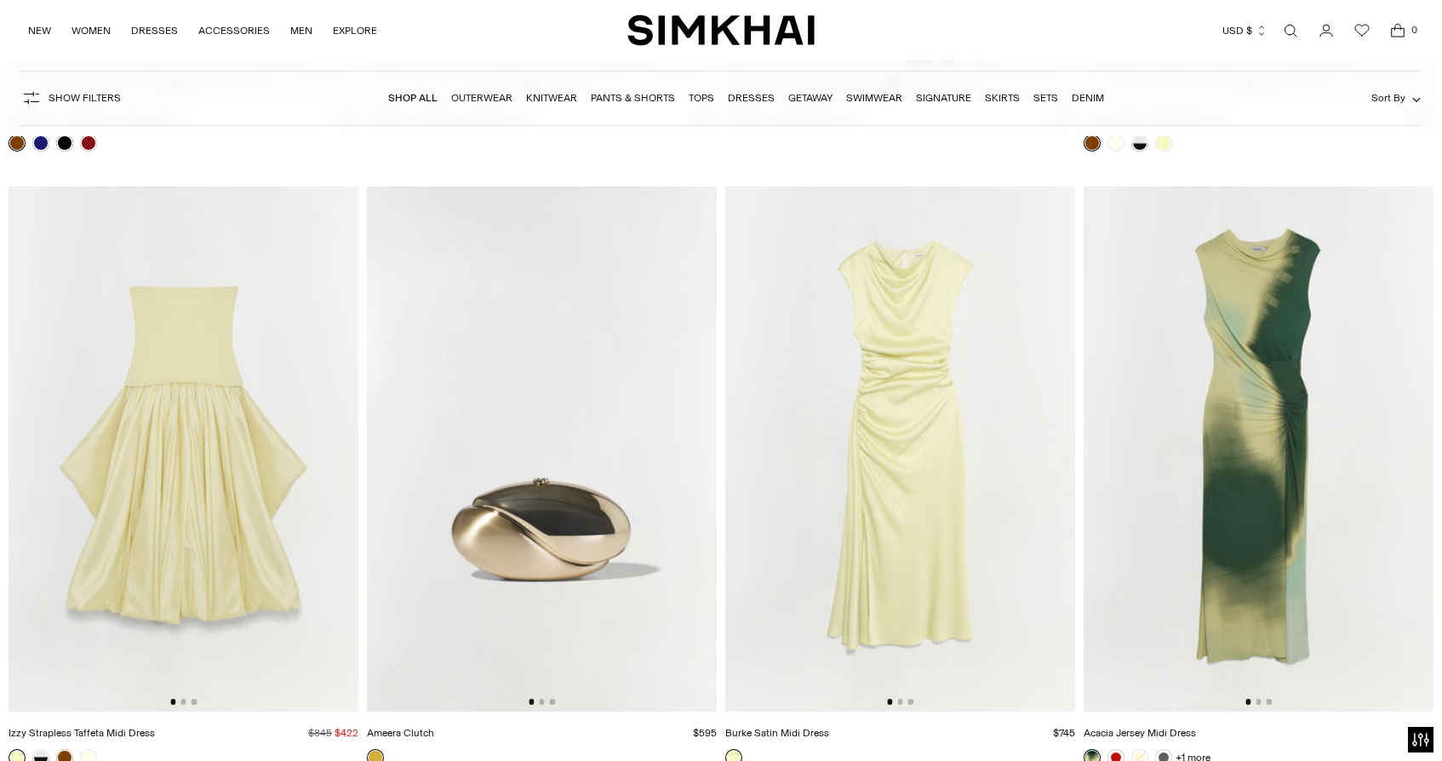
click at [1260, 496] on img at bounding box center [1259, 448] width 350 height 525
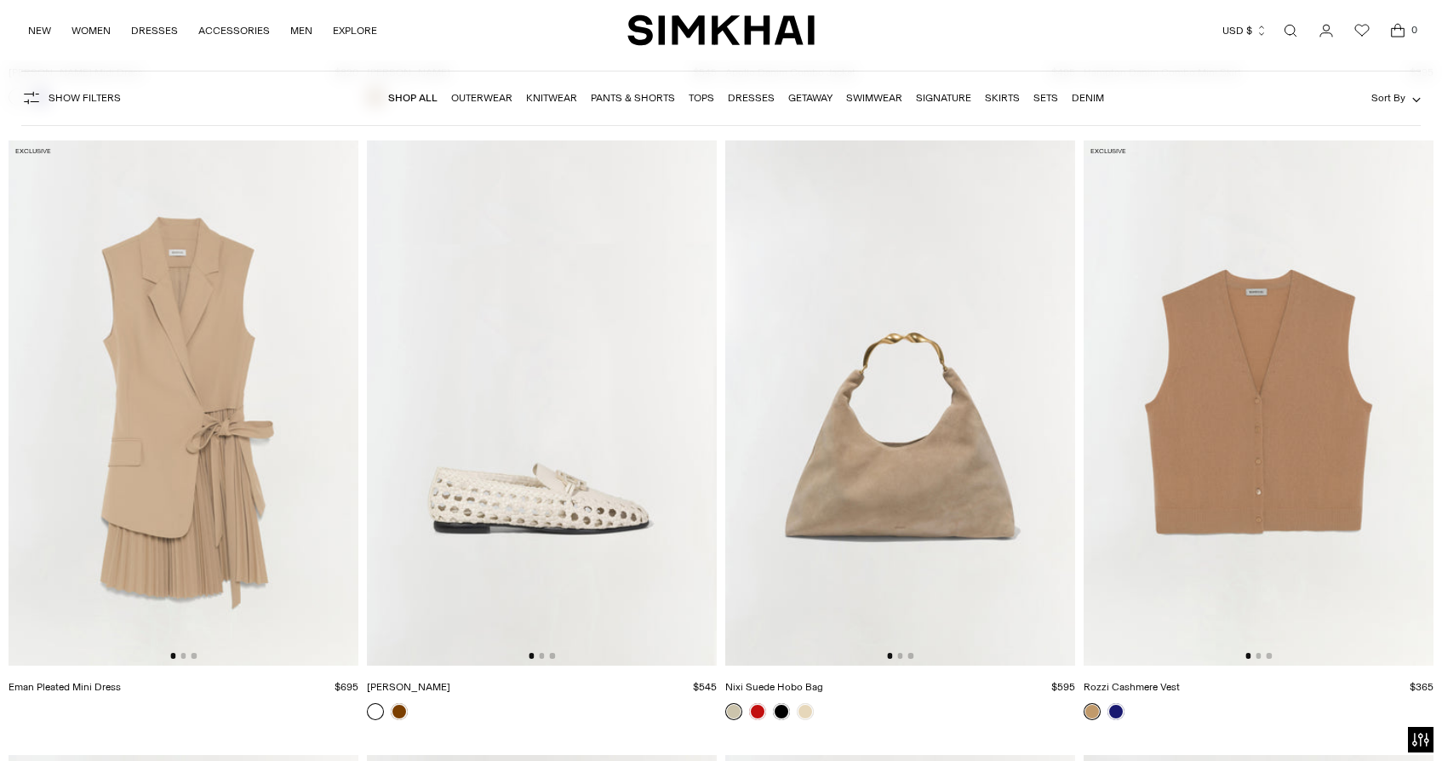
scroll to position [32651, 0]
click at [223, 417] on img at bounding box center [184, 402] width 350 height 525
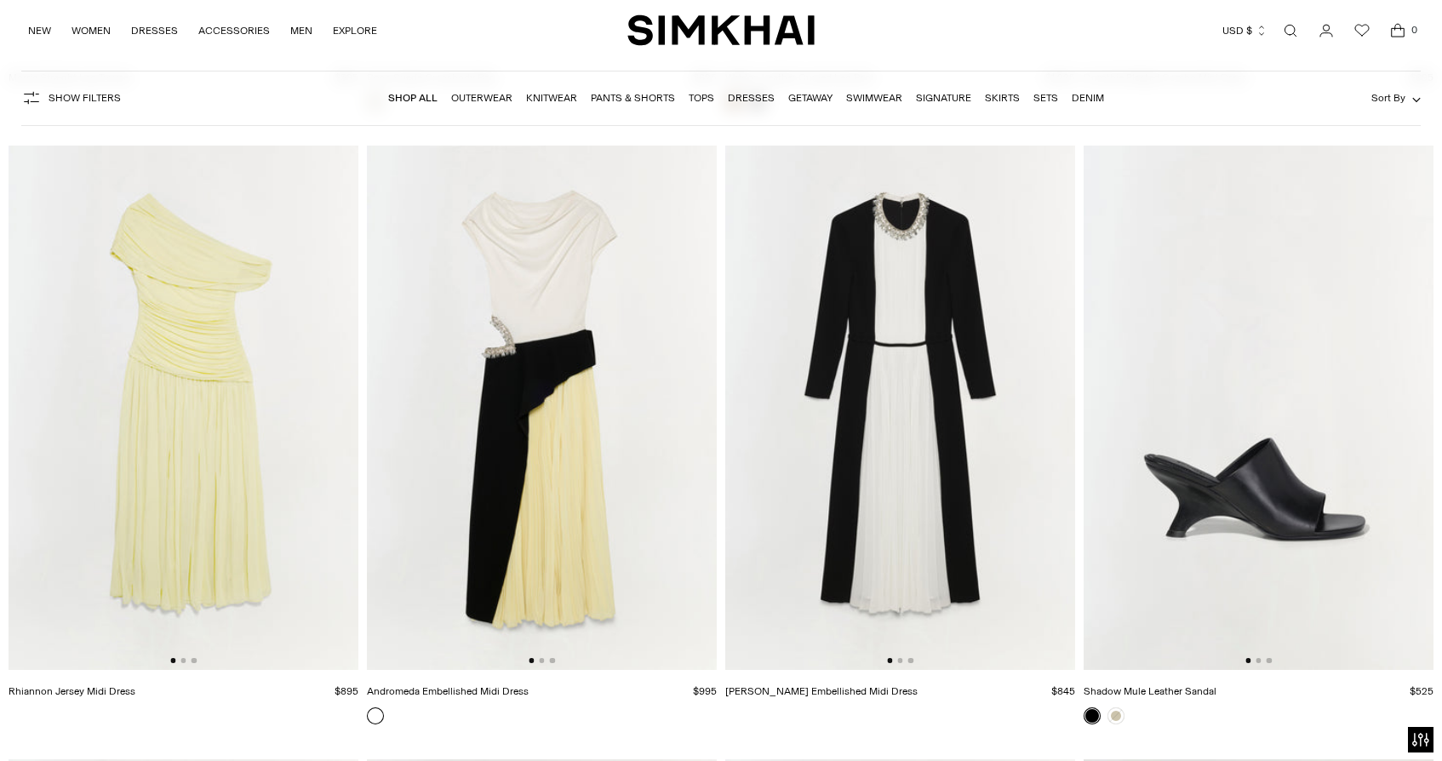
scroll to position [39405, 0]
click at [840, 533] on img at bounding box center [900, 406] width 350 height 525
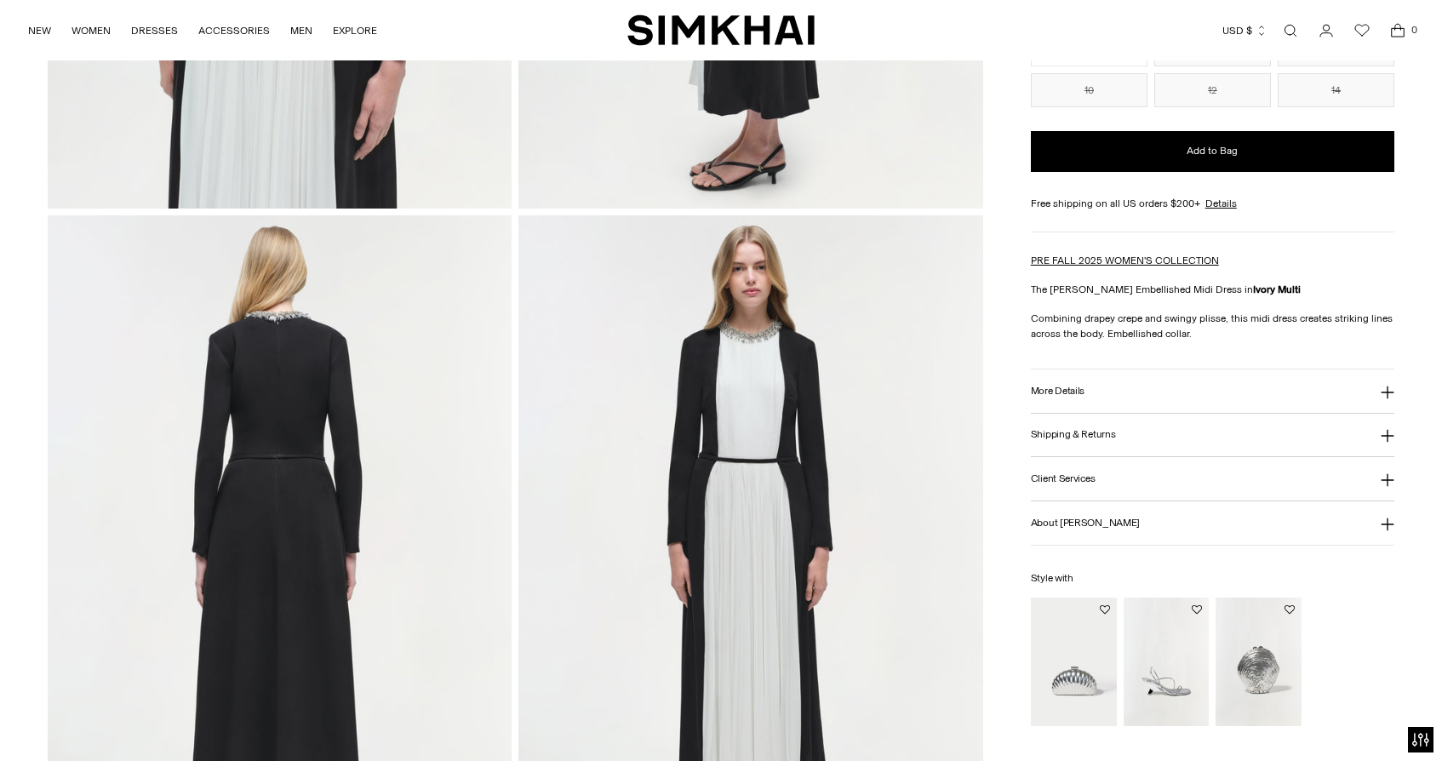
scroll to position [1322, 0]
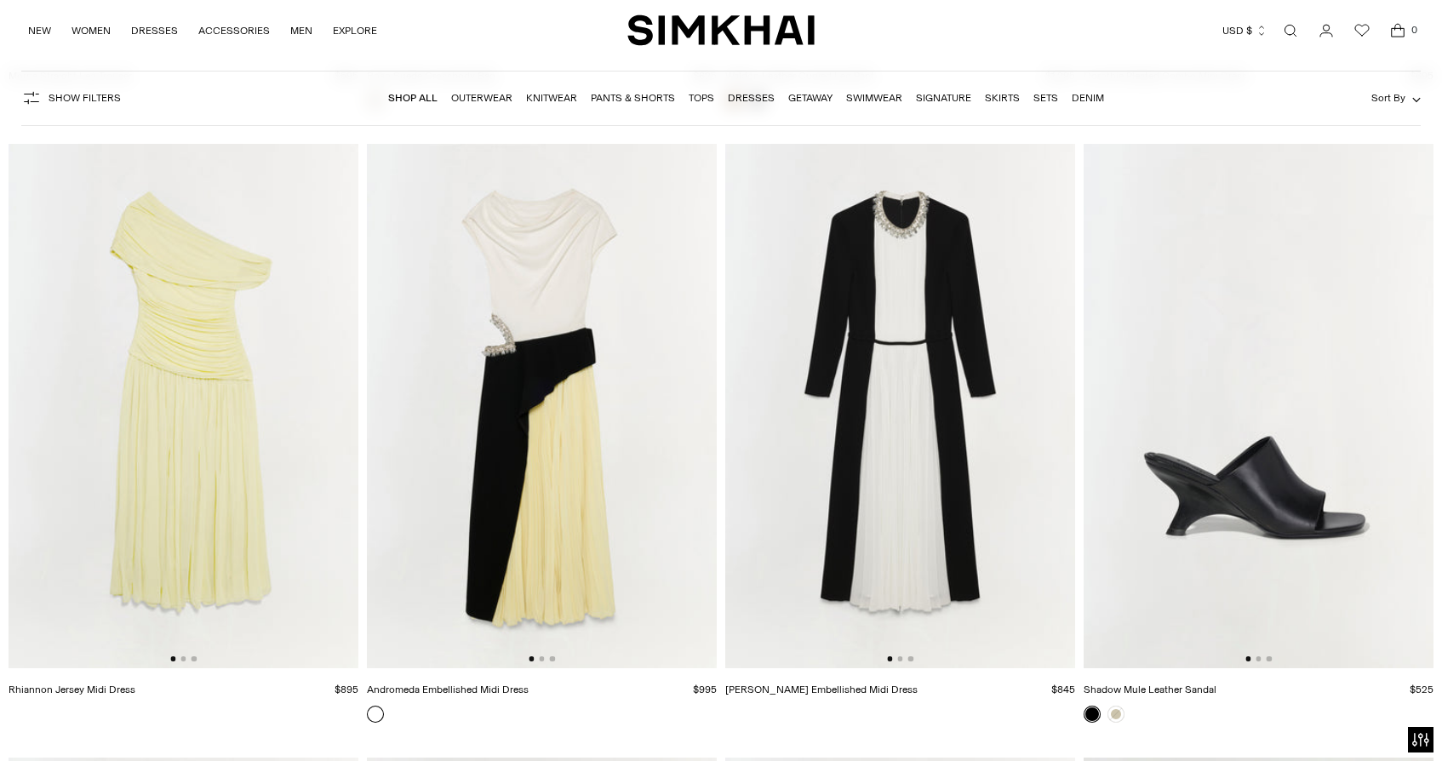
scroll to position [39405, 0]
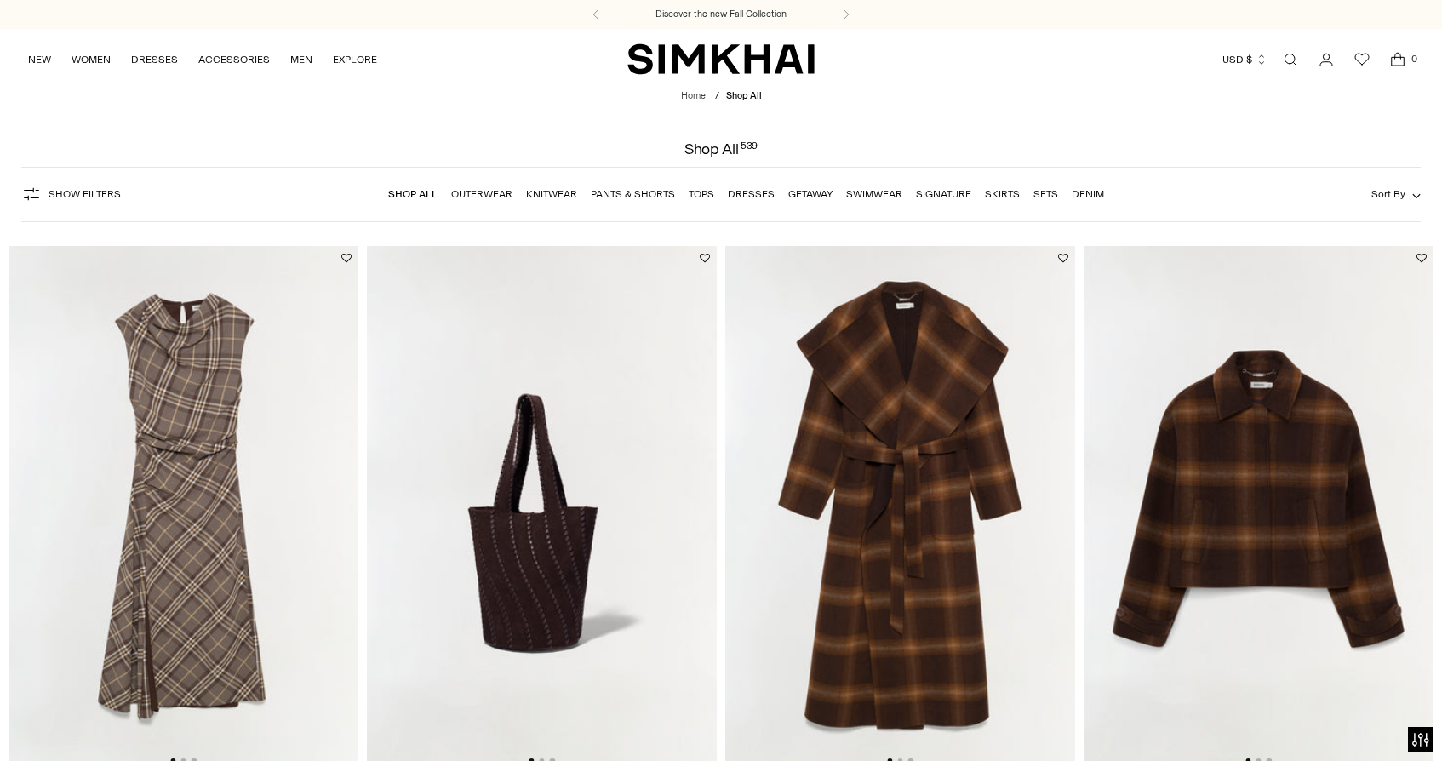
click at [1041, 197] on link "Sets" at bounding box center [1046, 194] width 25 height 12
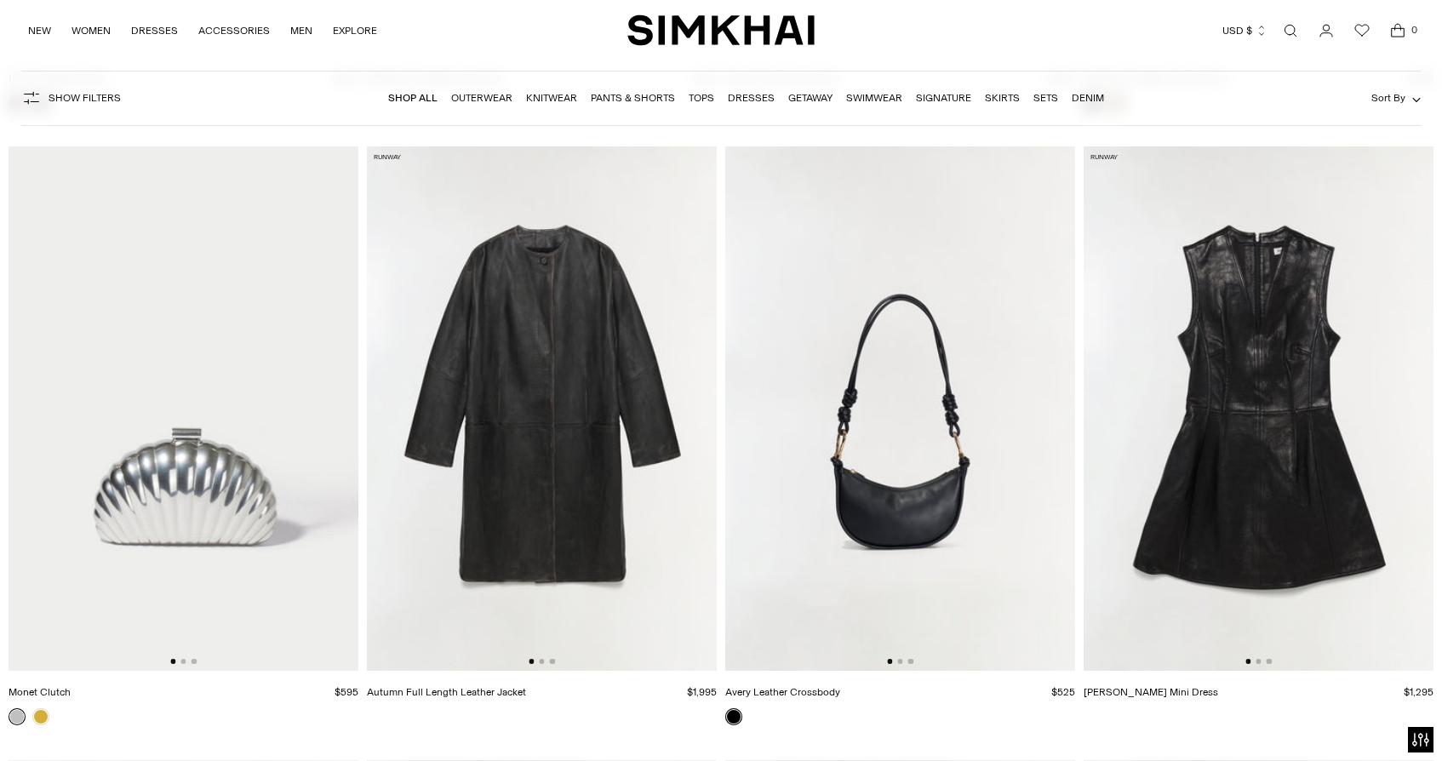
scroll to position [6248, 0]
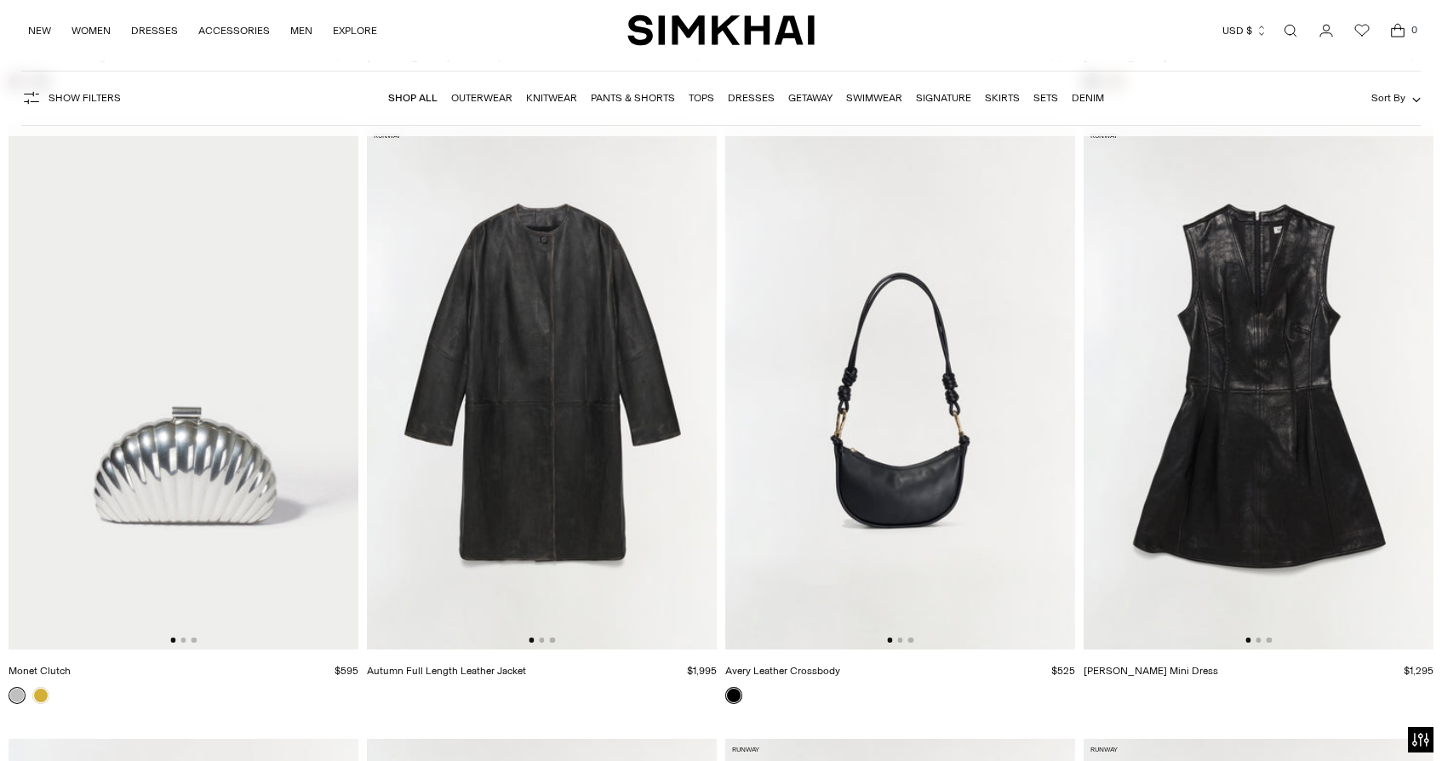
click at [1250, 463] on img at bounding box center [1259, 387] width 350 height 525
click at [588, 496] on img at bounding box center [542, 387] width 350 height 525
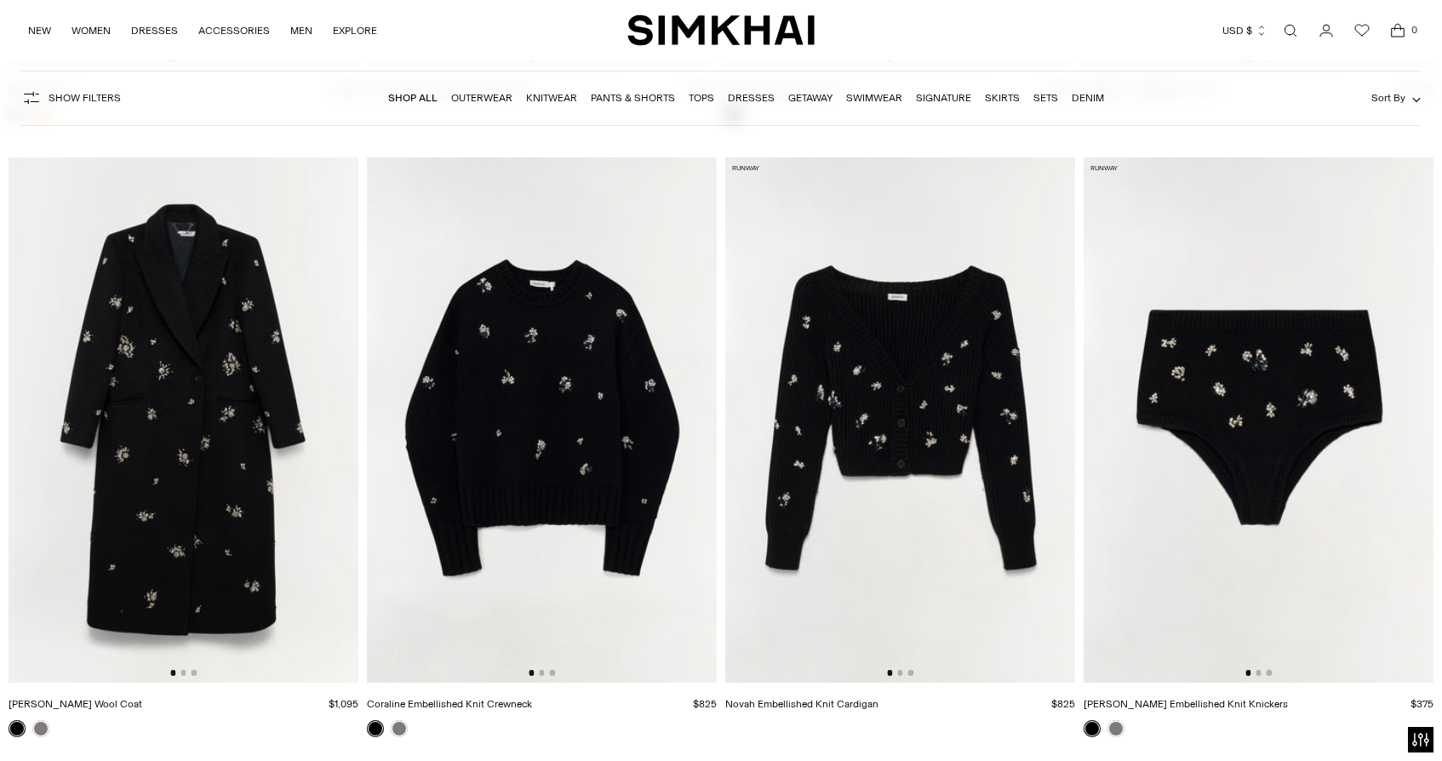
scroll to position [6835, 0]
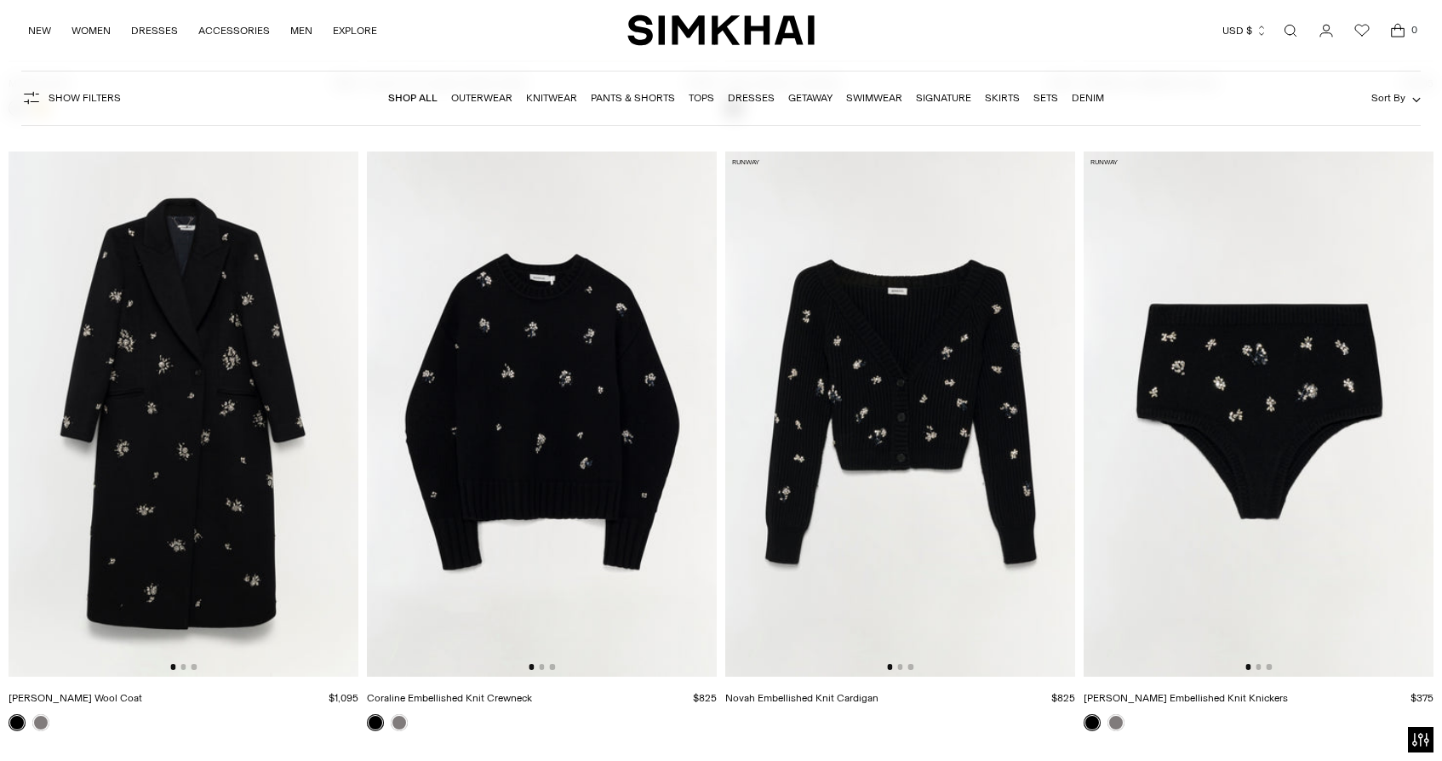
click at [228, 508] on img at bounding box center [184, 414] width 350 height 525
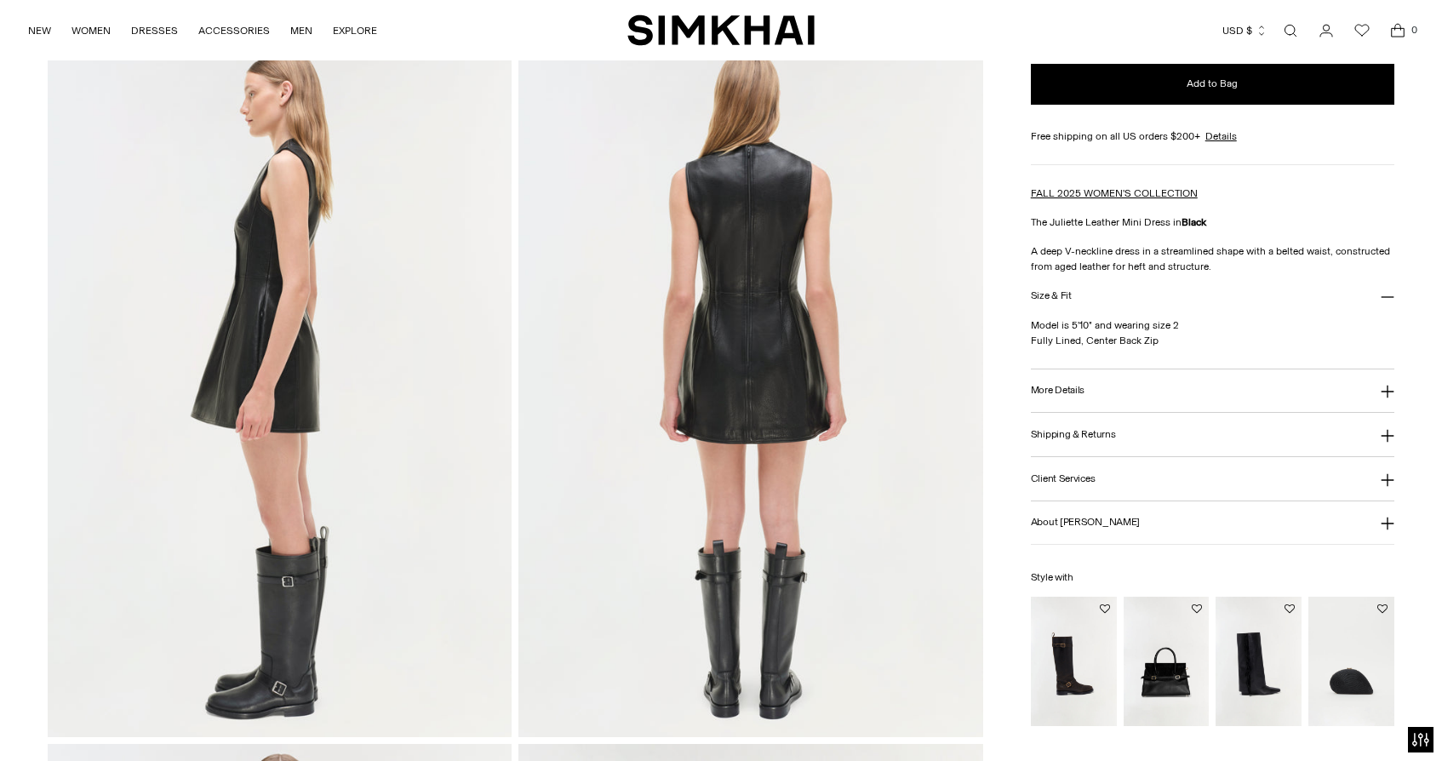
scroll to position [789, 0]
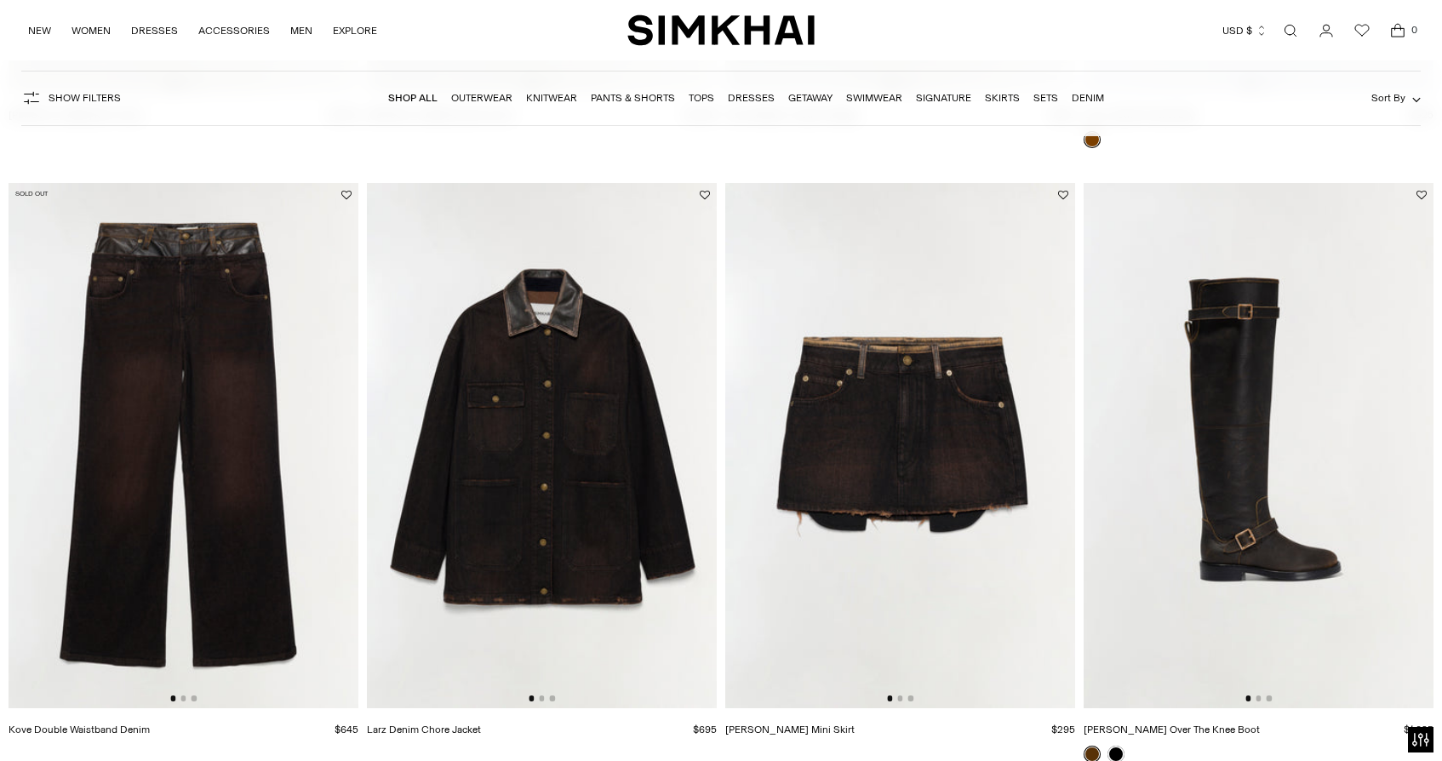
scroll to position [3118, 0]
click at [254, 540] on img at bounding box center [184, 444] width 350 height 525
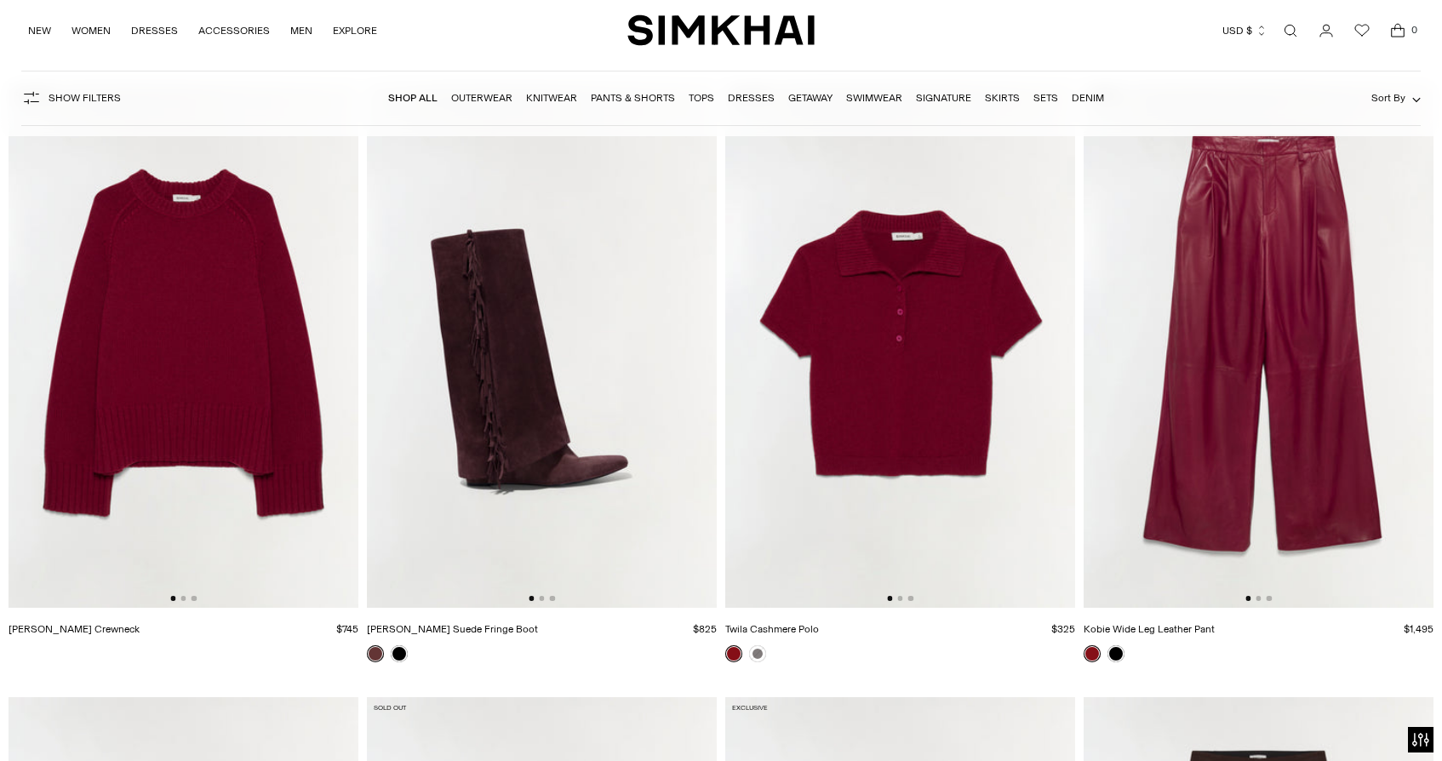
scroll to position [8761, 0]
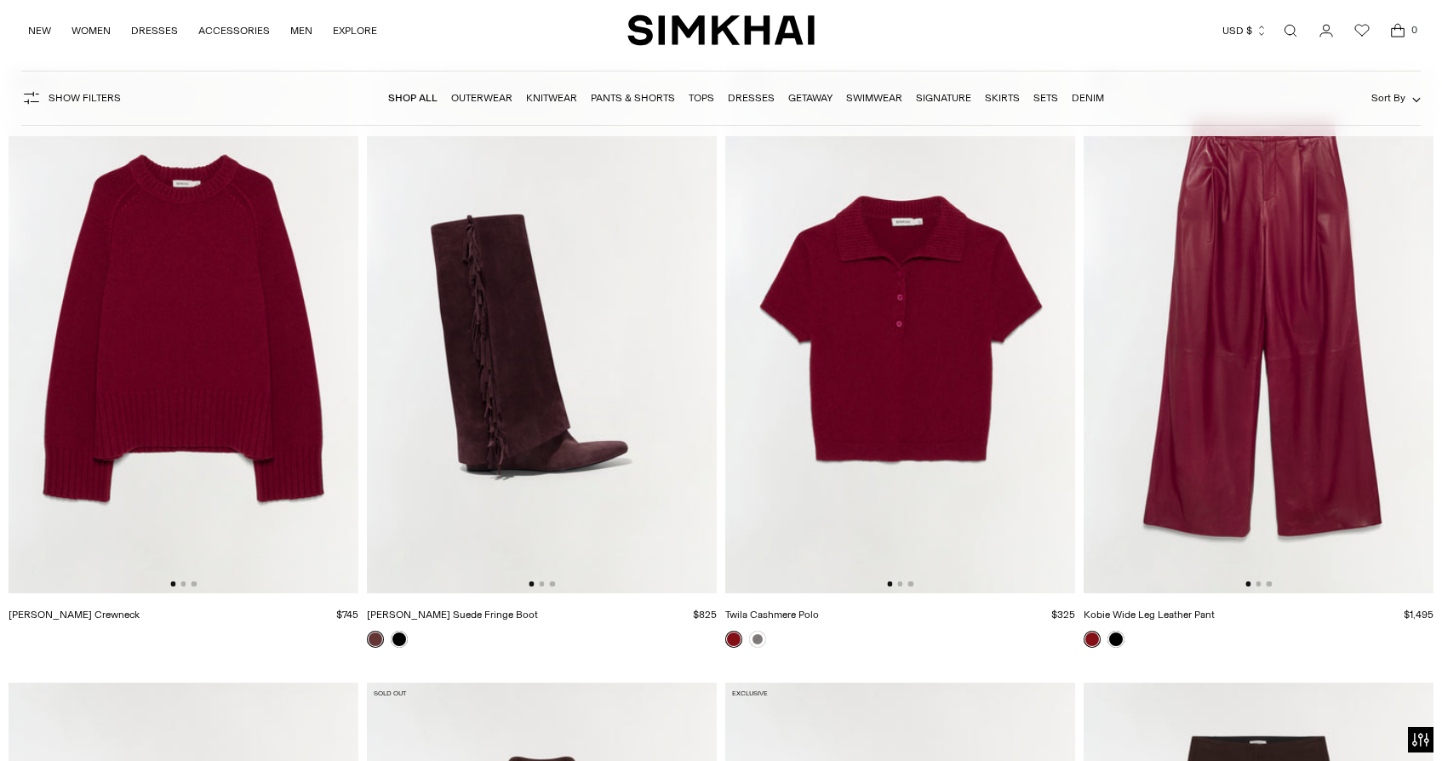
click at [197, 416] on img at bounding box center [184, 331] width 350 height 525
click at [1213, 394] on img at bounding box center [1259, 331] width 350 height 525
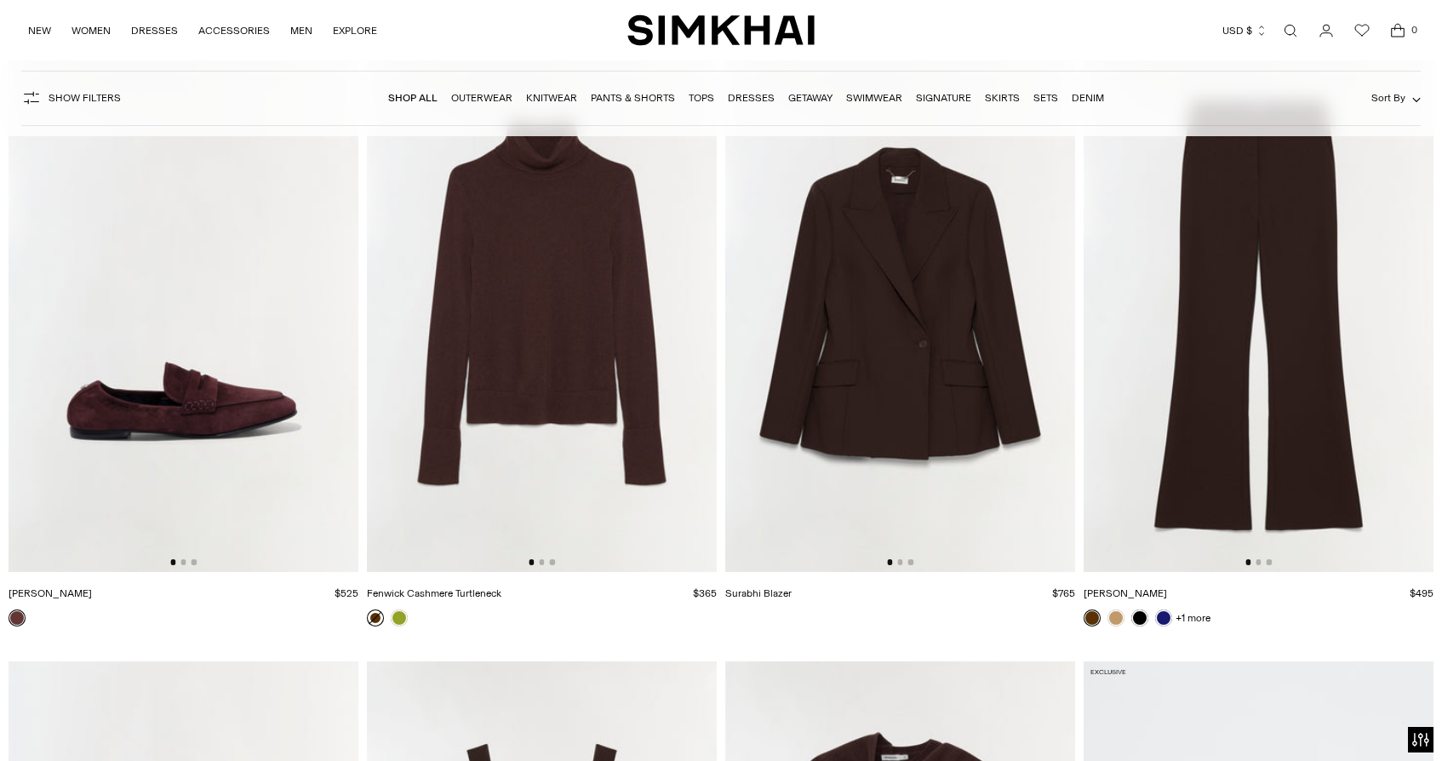
scroll to position [9398, 0]
click at [1253, 427] on img at bounding box center [1259, 308] width 350 height 525
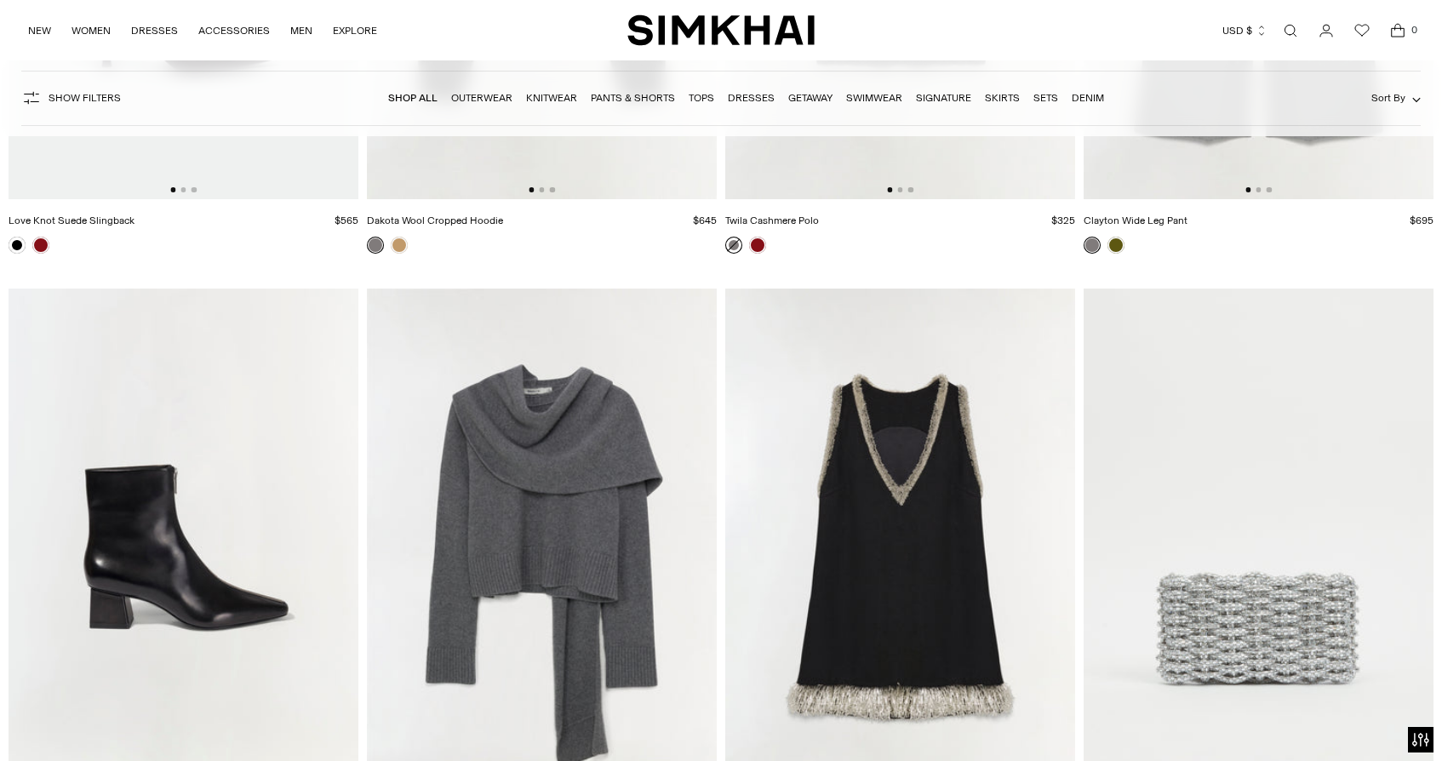
scroll to position [11703, 0]
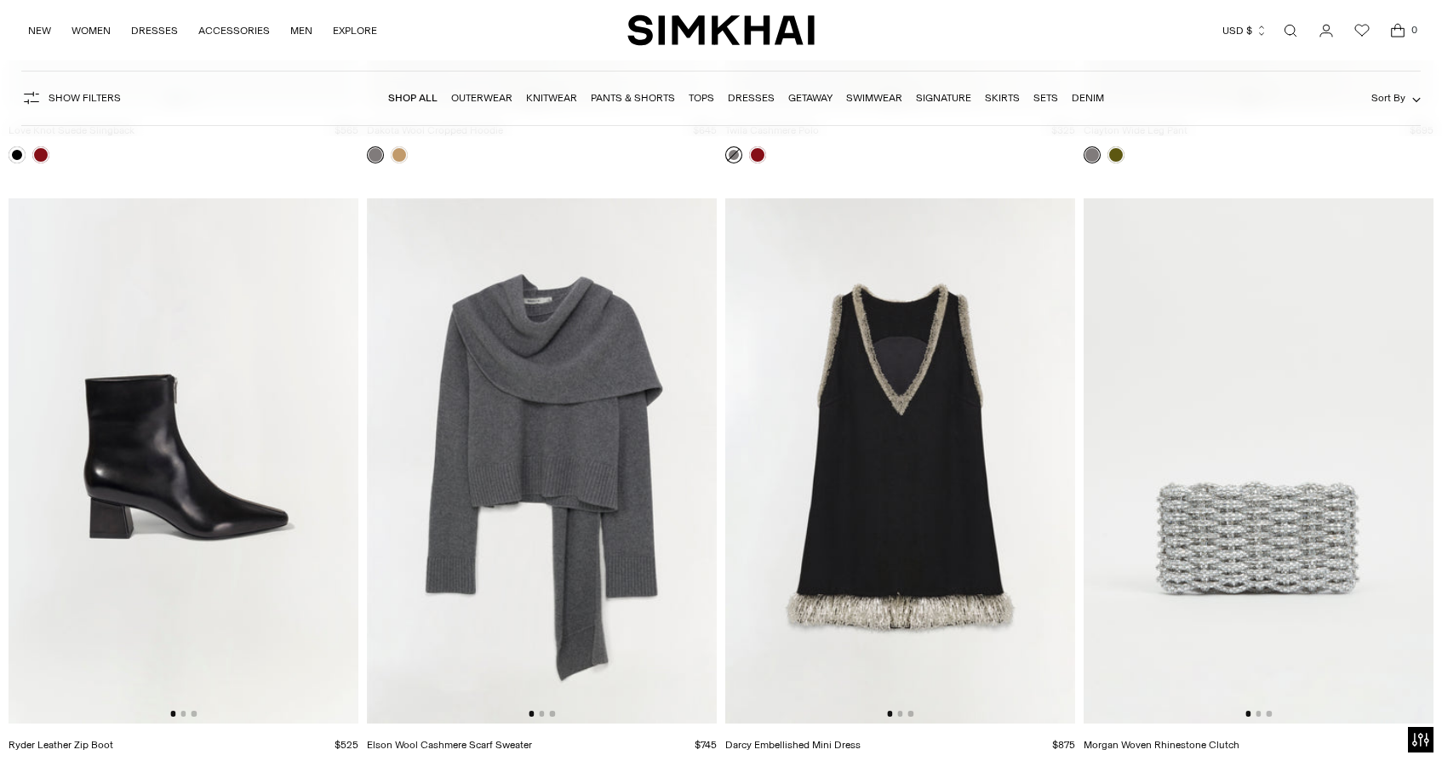
click at [890, 502] on img at bounding box center [900, 460] width 350 height 525
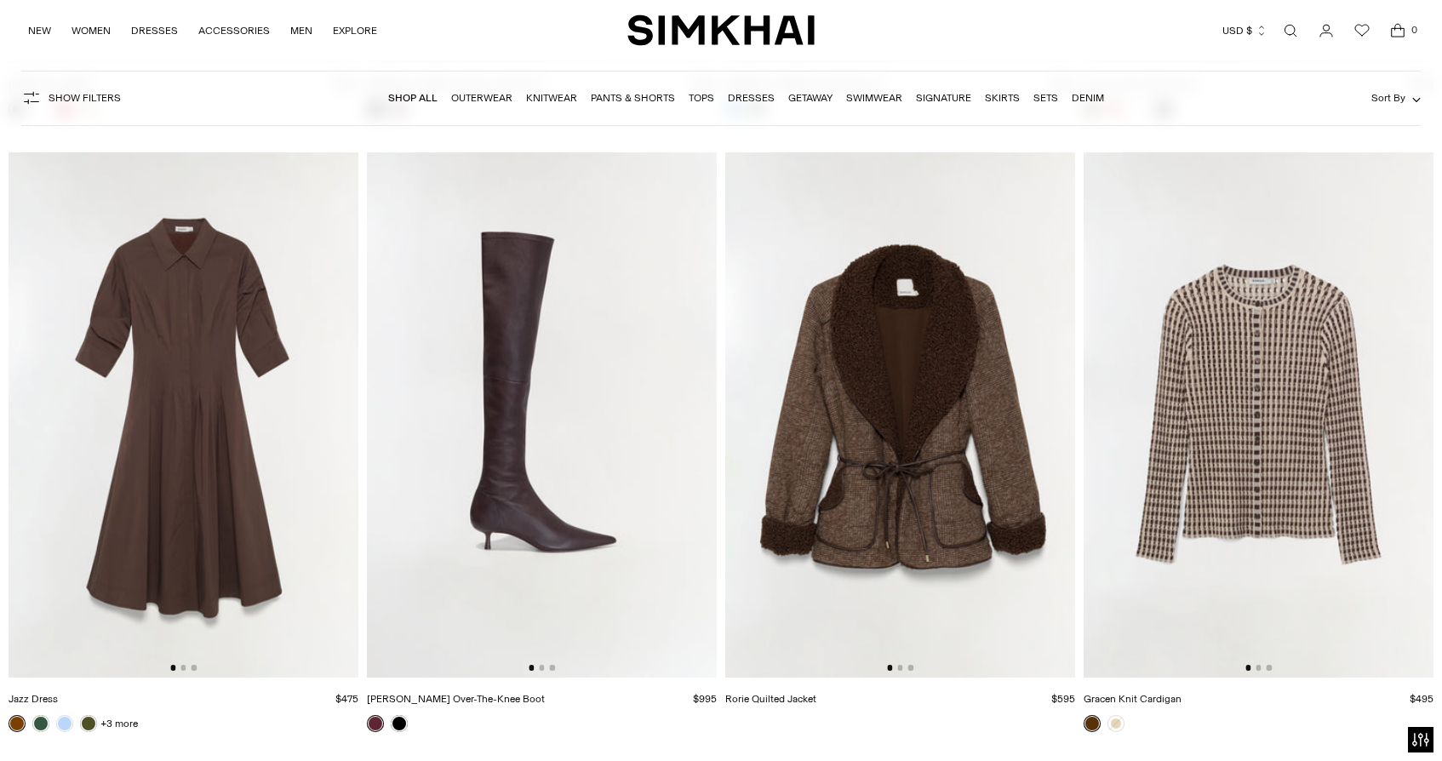
scroll to position [15442, 0]
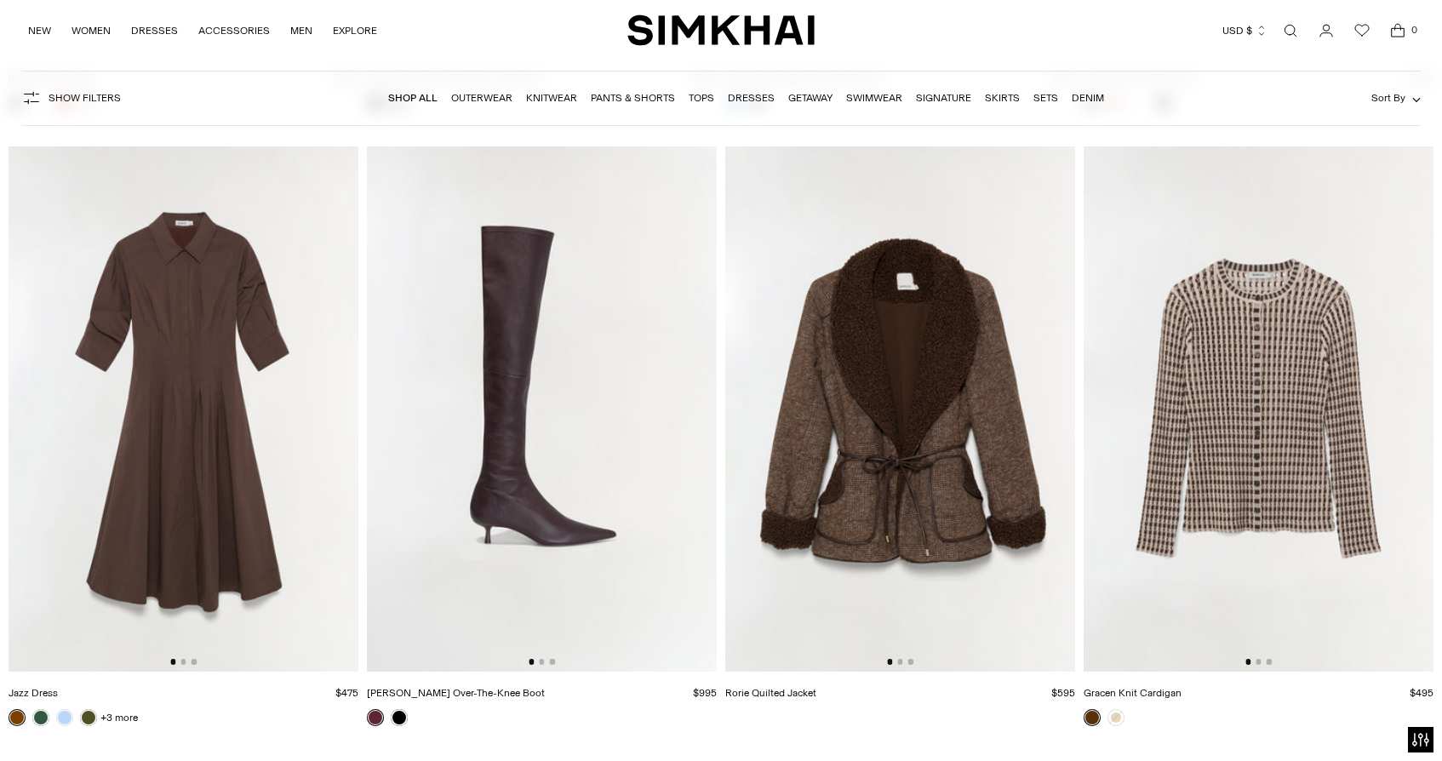
click at [1154, 110] on div "Show Filters Show Filters Shop All Outerwear Knitwear Pants & Shorts Tops Dress…" at bounding box center [720, 98] width 1399 height 55
click at [915, 397] on img at bounding box center [900, 408] width 350 height 525
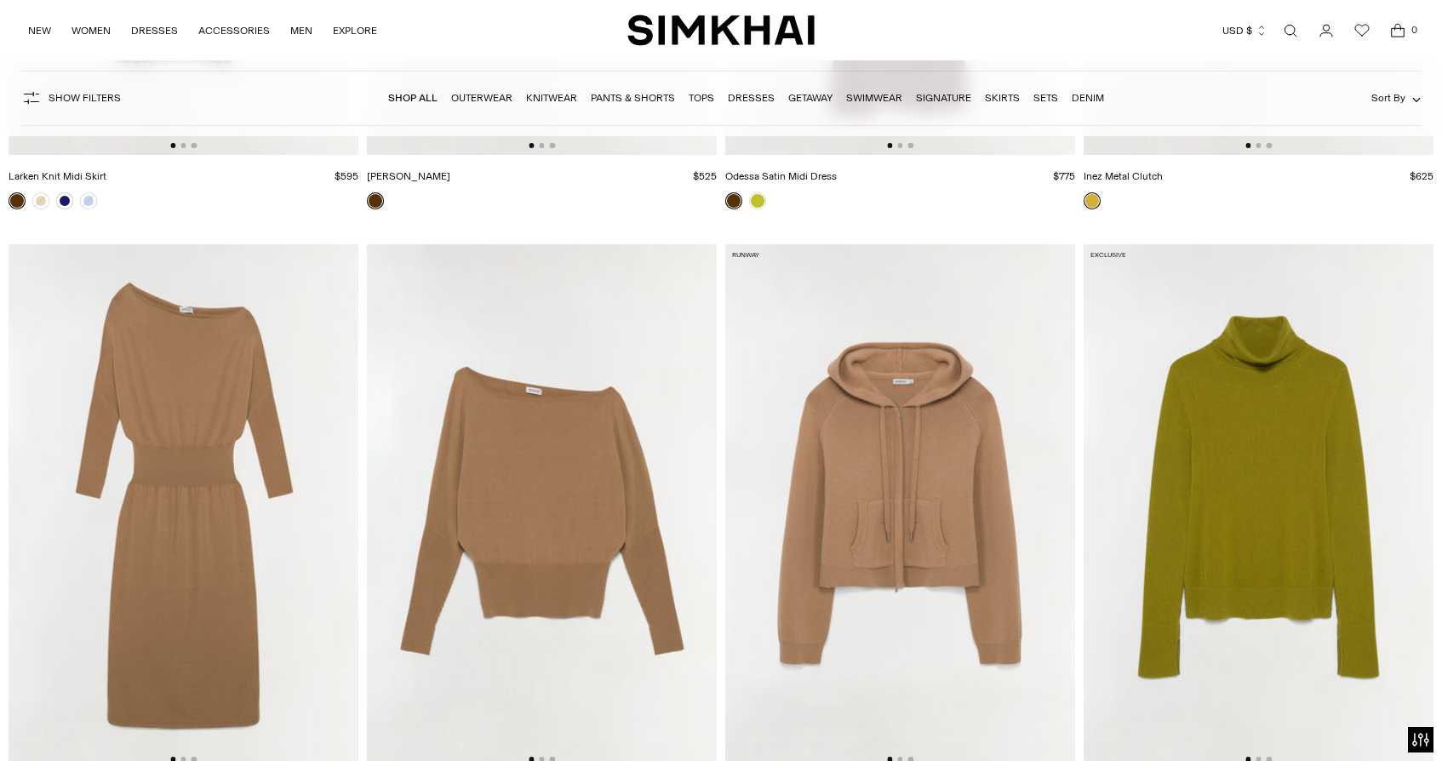
scroll to position [16576, 0]
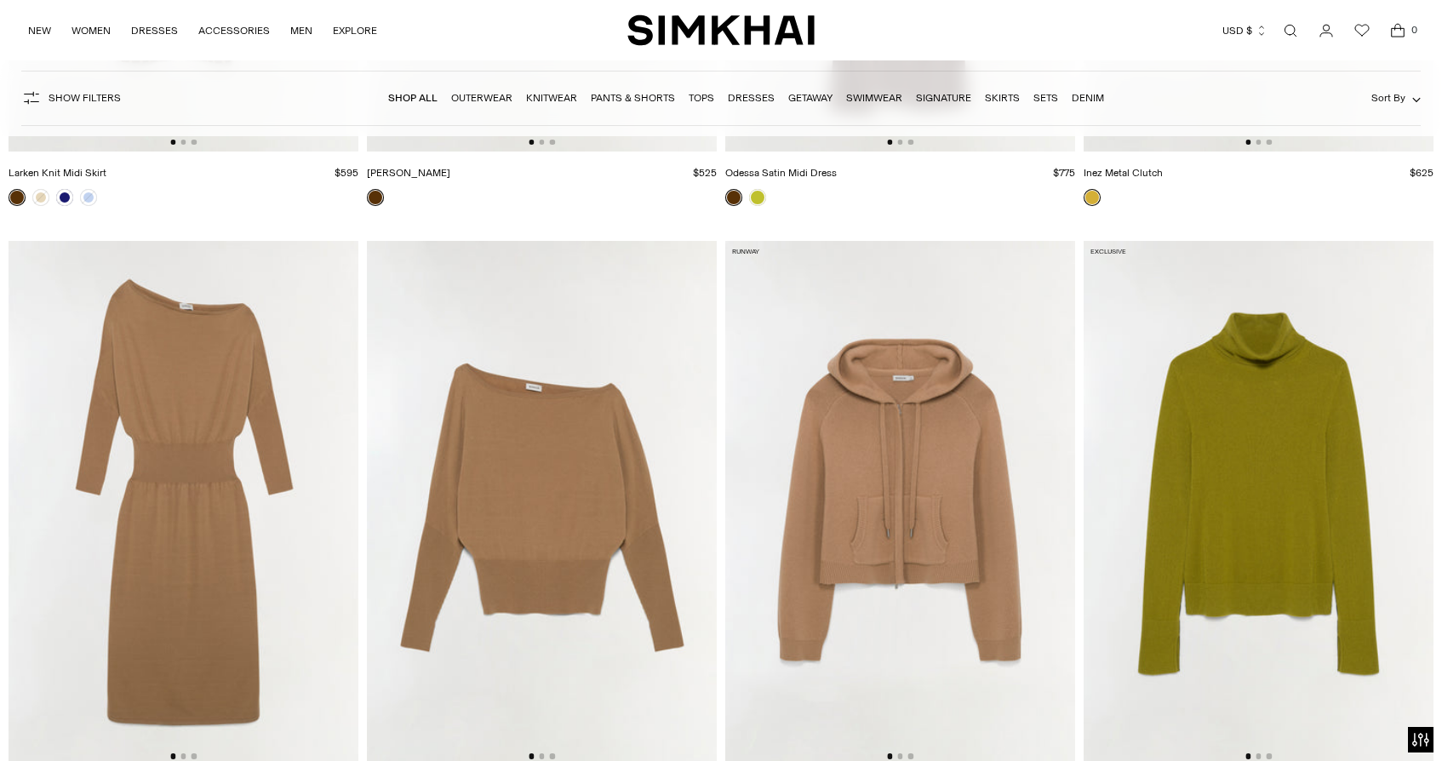
click at [1224, 481] on img at bounding box center [1259, 503] width 350 height 525
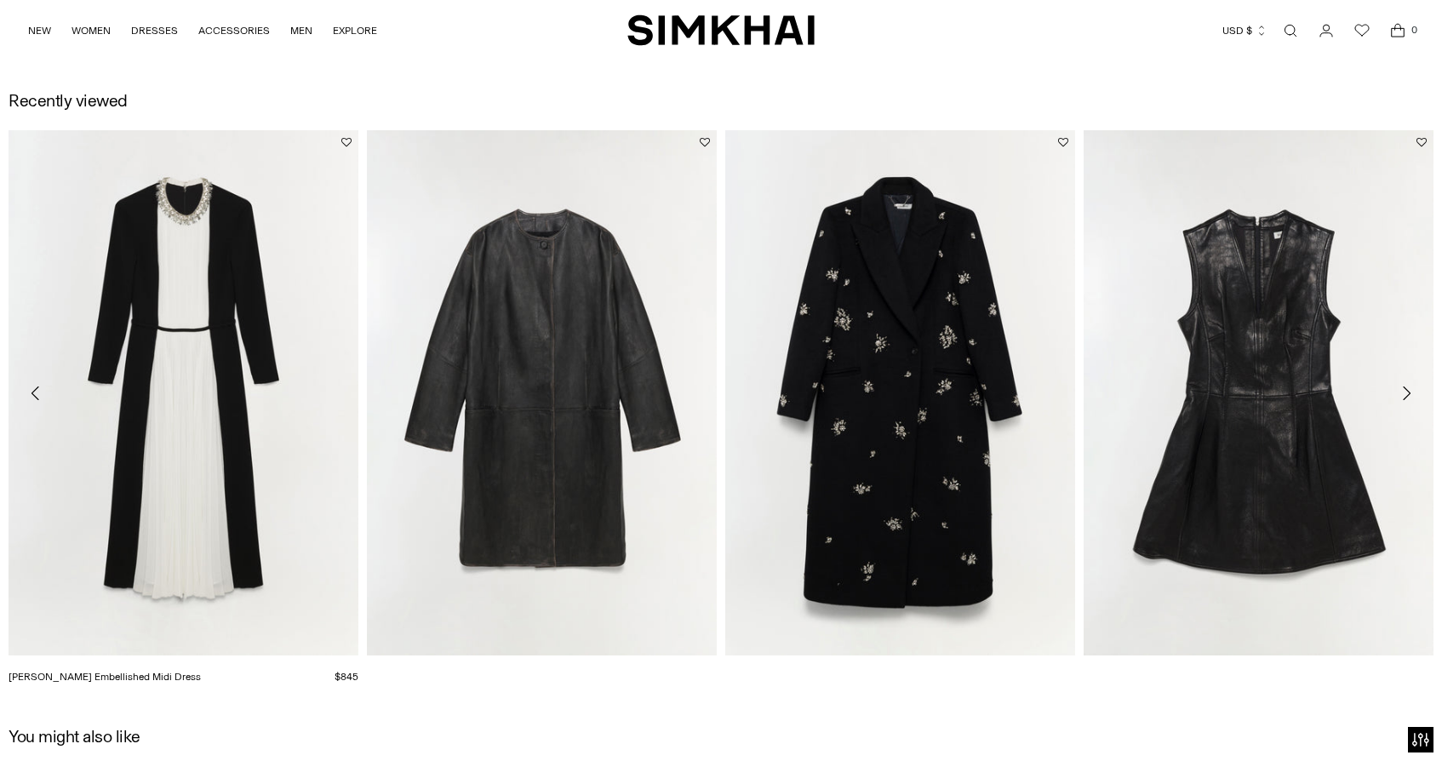
scroll to position [2203, 0]
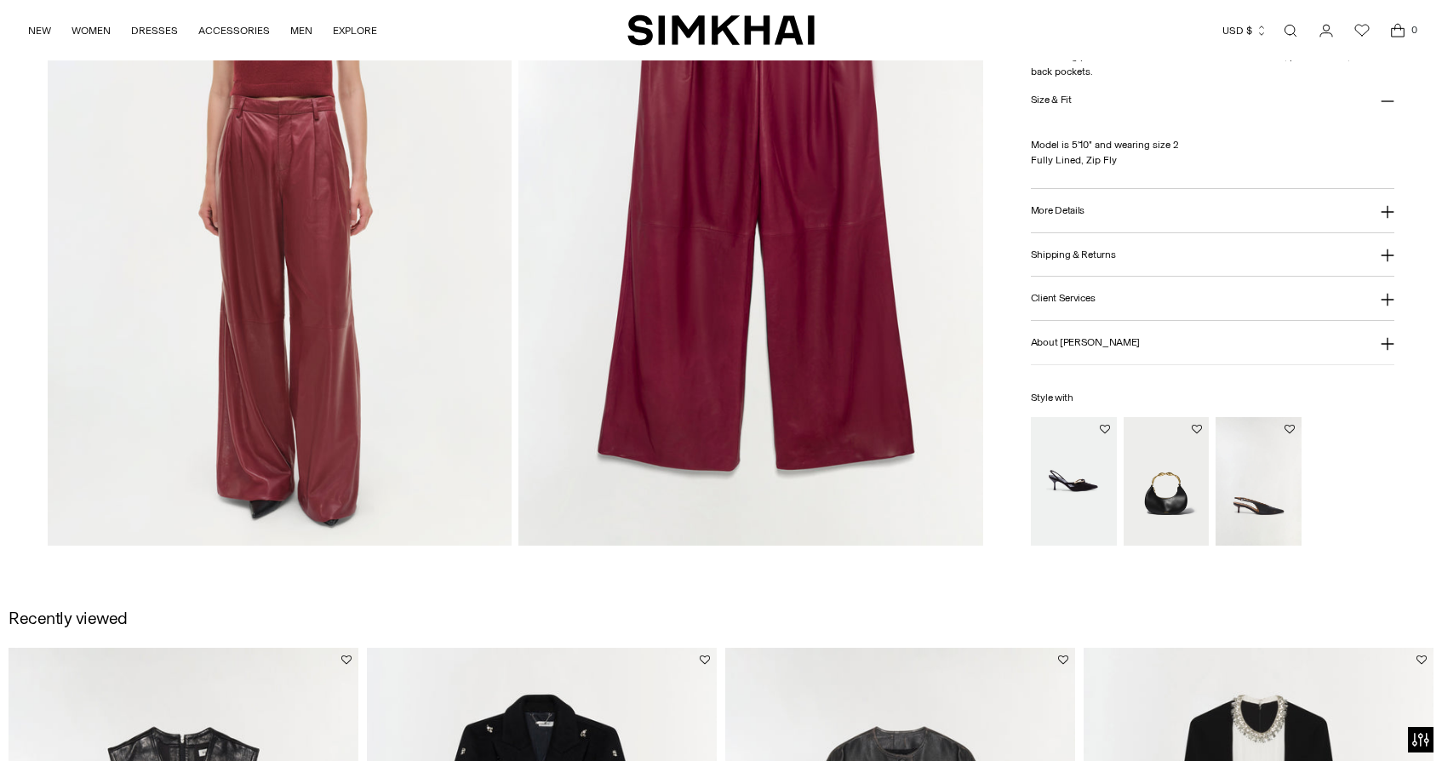
scroll to position [1693, 0]
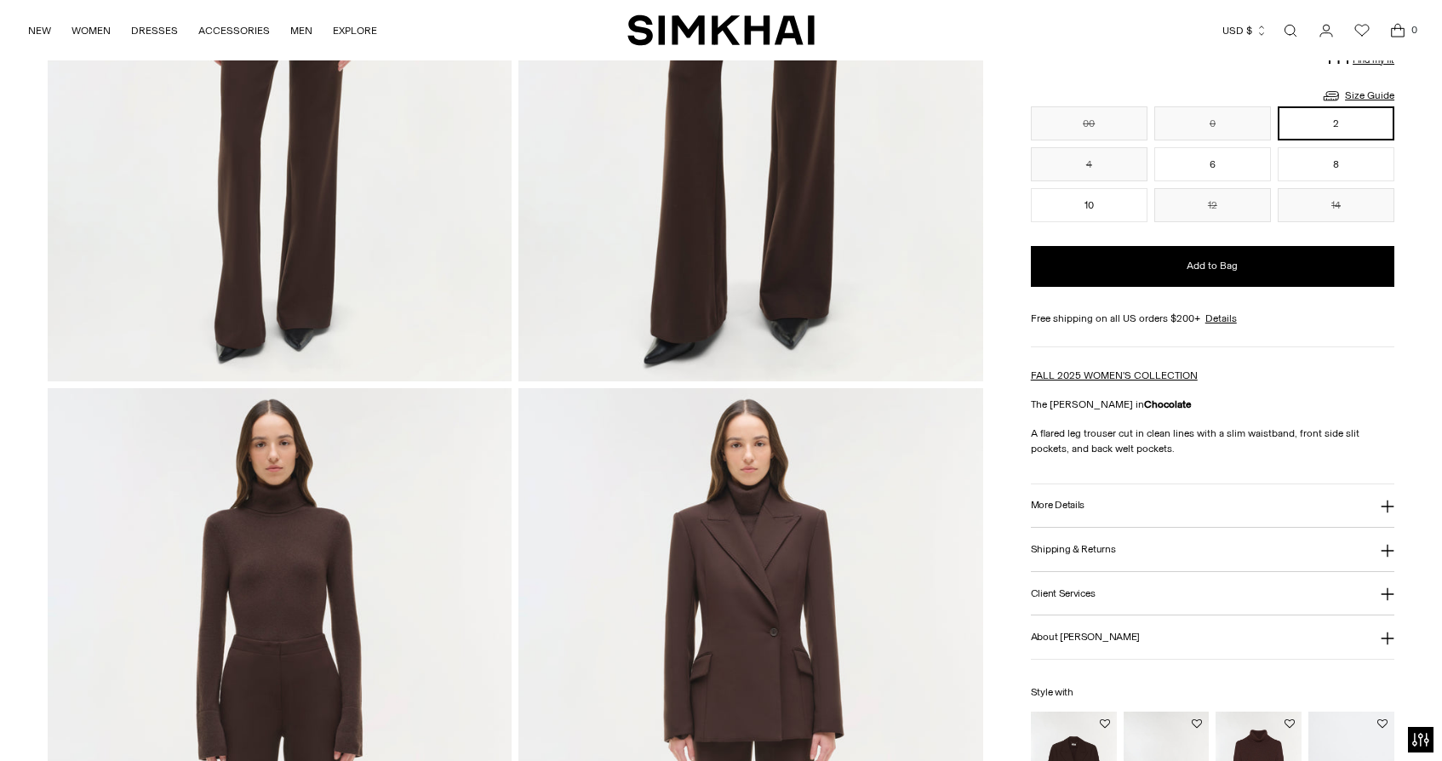
scroll to position [453, 0]
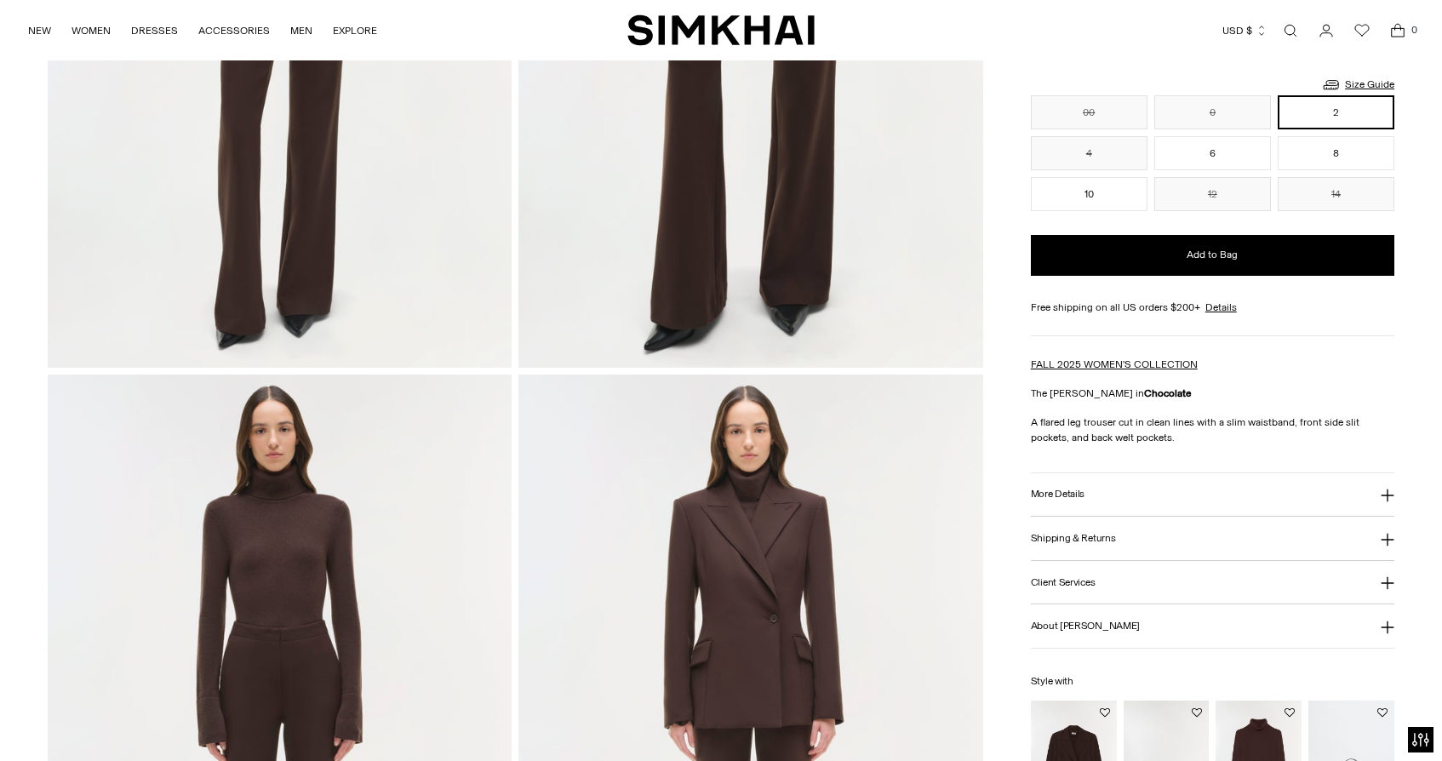
click at [1385, 495] on icon at bounding box center [1388, 496] width 14 height 14
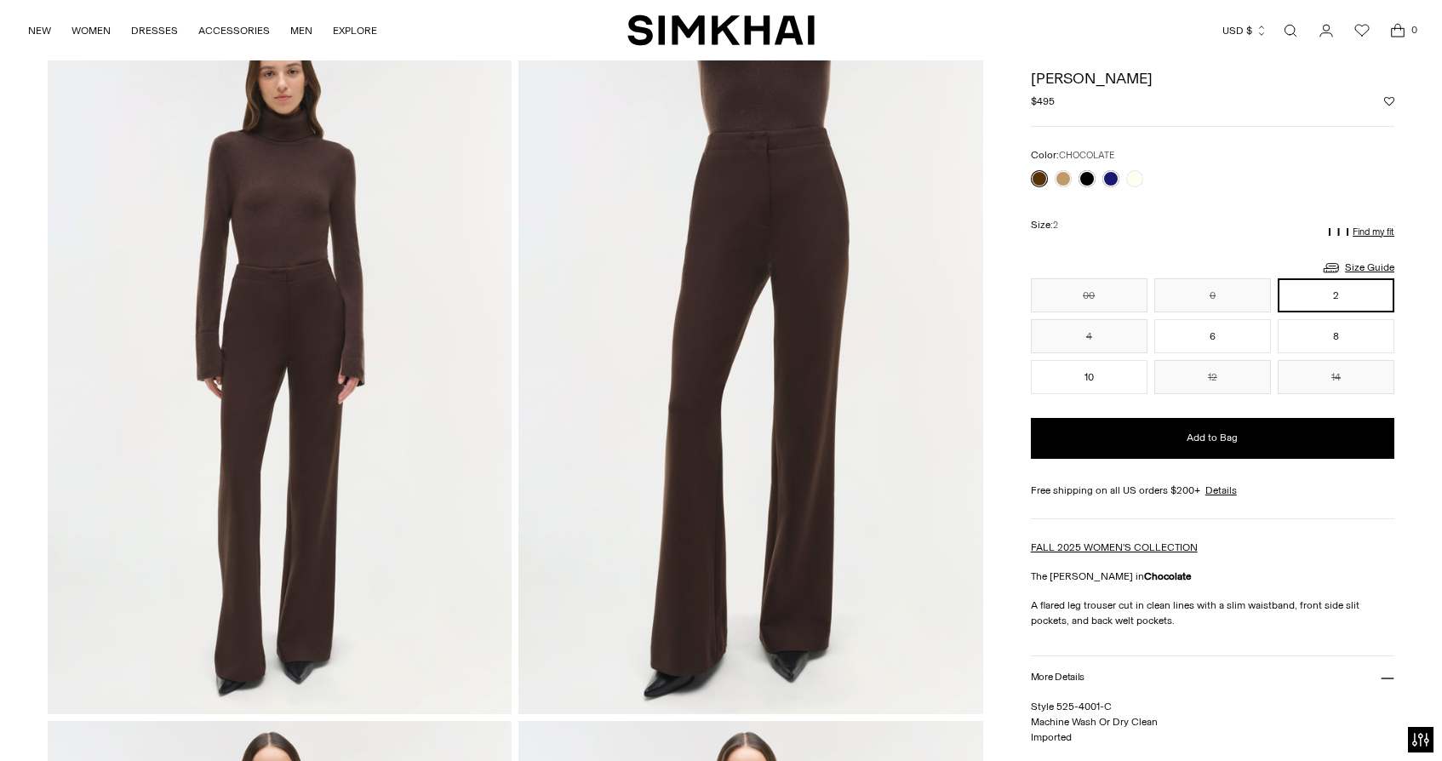
scroll to position [103, 0]
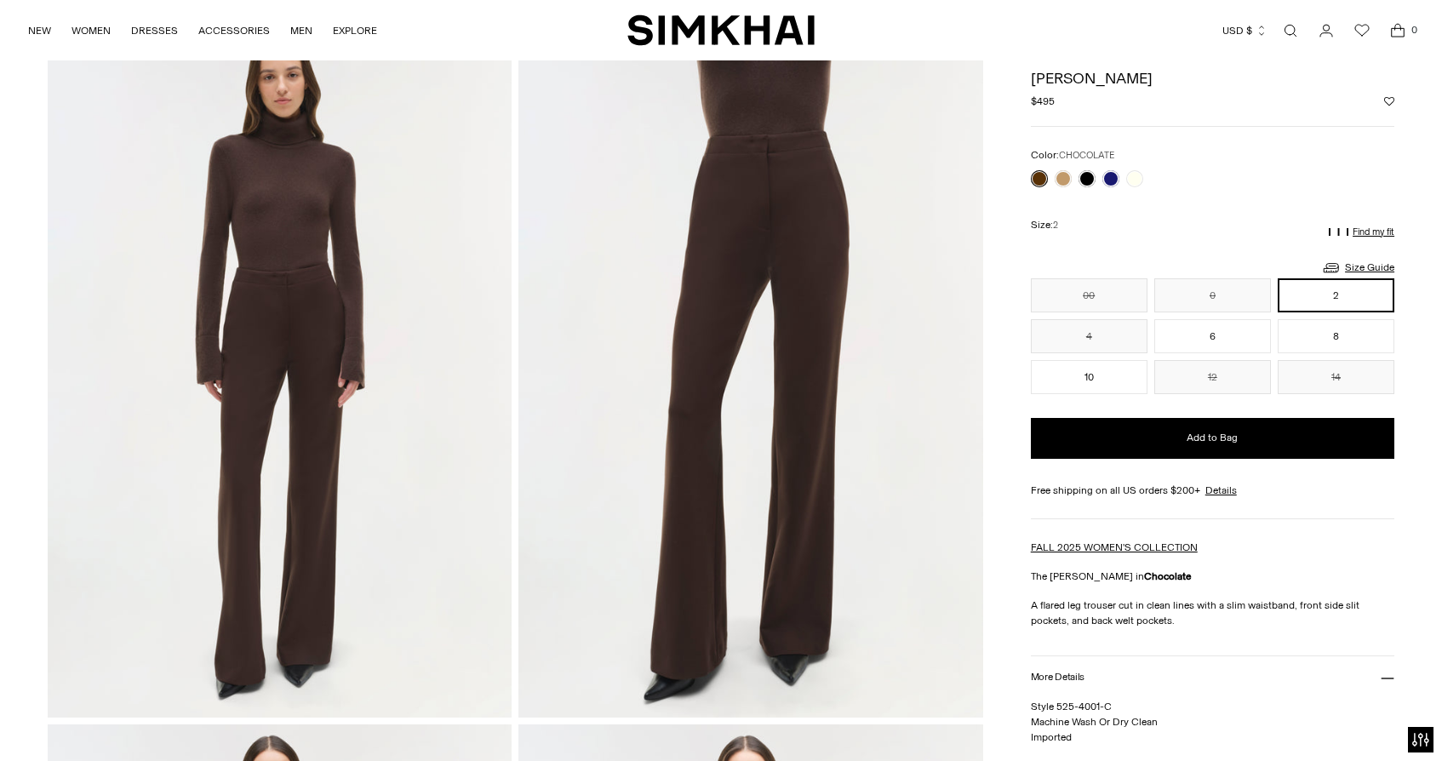
click at [760, 177] on img at bounding box center [751, 368] width 464 height 697
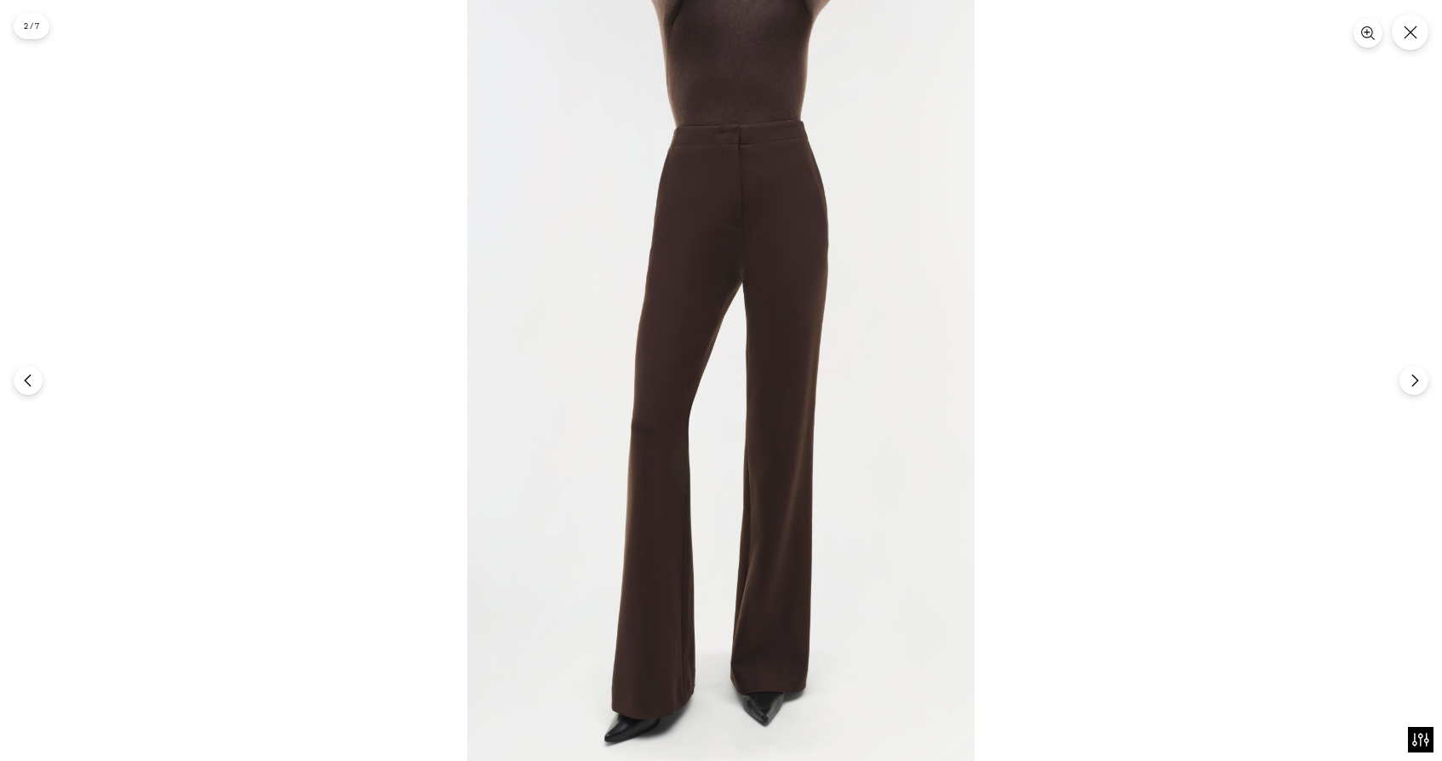
click at [760, 177] on img at bounding box center [721, 380] width 508 height 761
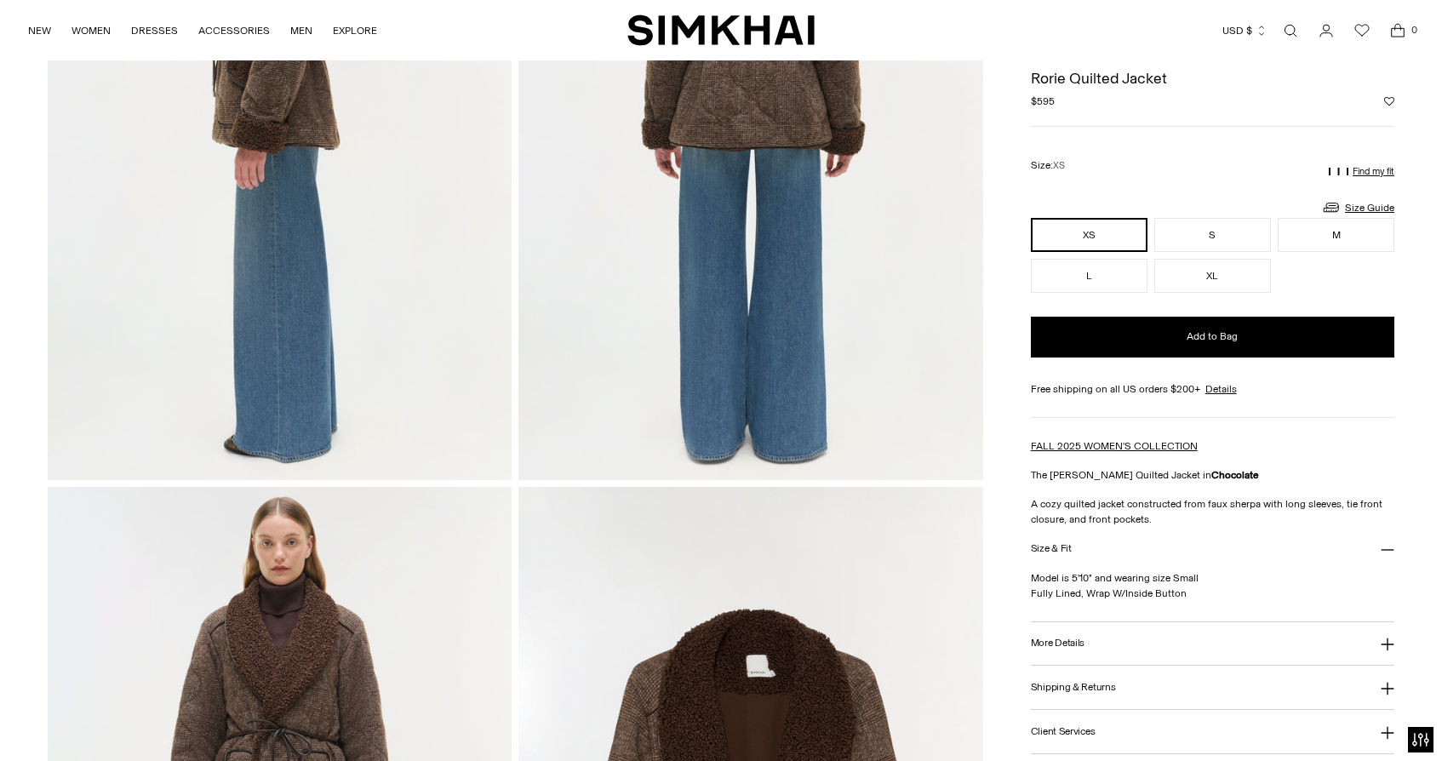
scroll to position [910, 0]
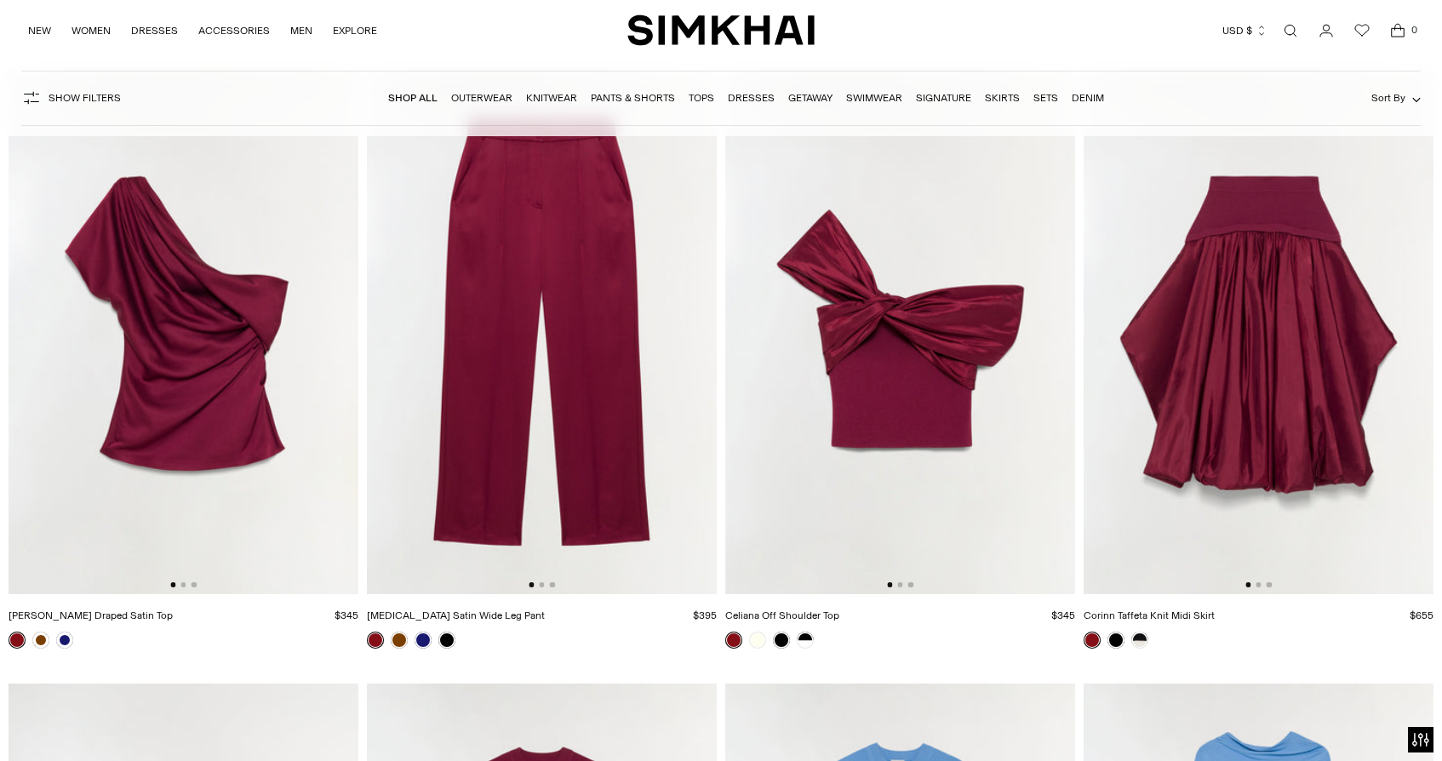
scroll to position [19828, 0]
